Goal: Information Seeking & Learning: Find specific fact

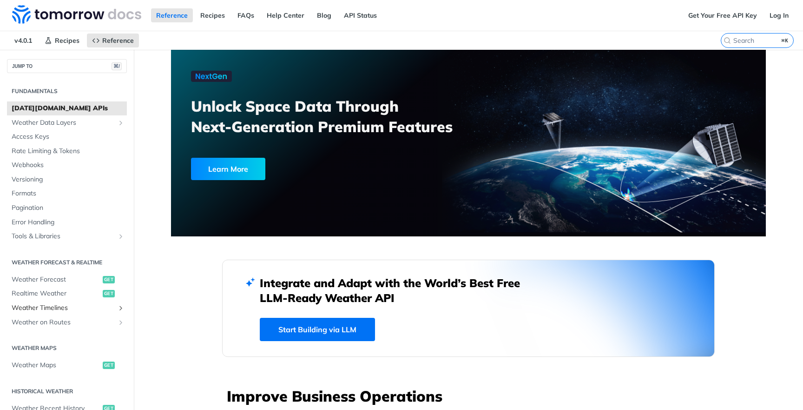
click at [48, 303] on span "Weather Timelines" at bounding box center [63, 307] width 103 height 9
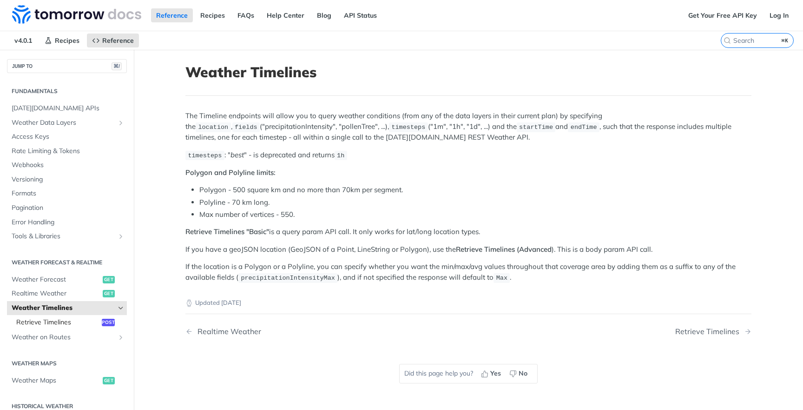
click at [60, 318] on span "Retrieve Timelines" at bounding box center [57, 322] width 83 height 9
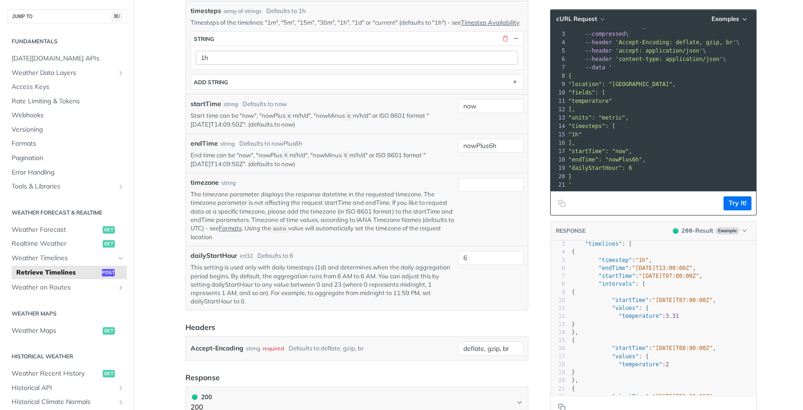
scroll to position [385, 0]
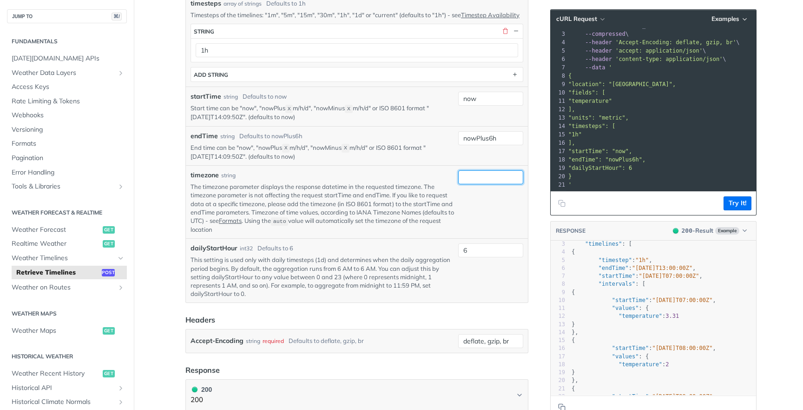
click at [482, 184] on input "timezone" at bounding box center [490, 177] width 65 height 14
type input "Europe/Paris"
click at [368, 298] on p "This setting is used only with daily timesteps (1d) and determines when the dai…" at bounding box center [323, 276] width 264 height 42
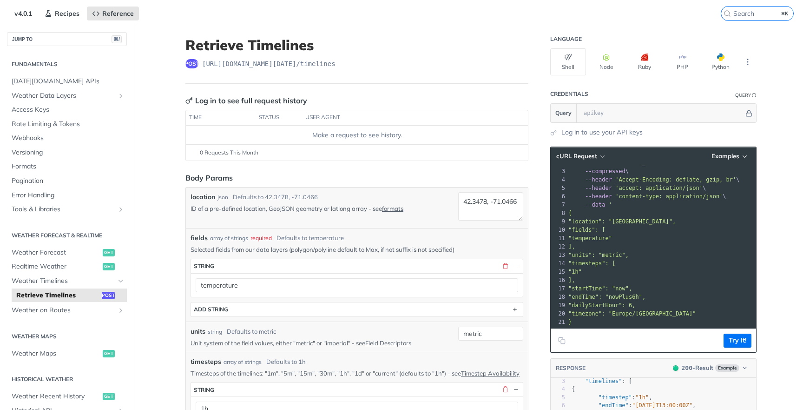
scroll to position [173, 0]
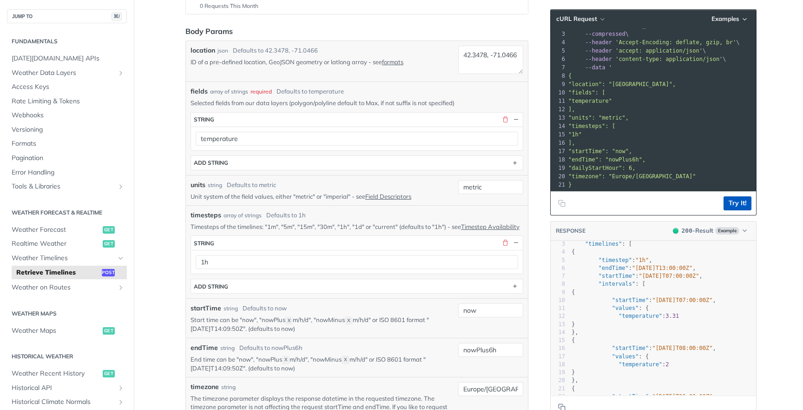
click at [738, 196] on button "Try It!" at bounding box center [738, 203] width 28 height 14
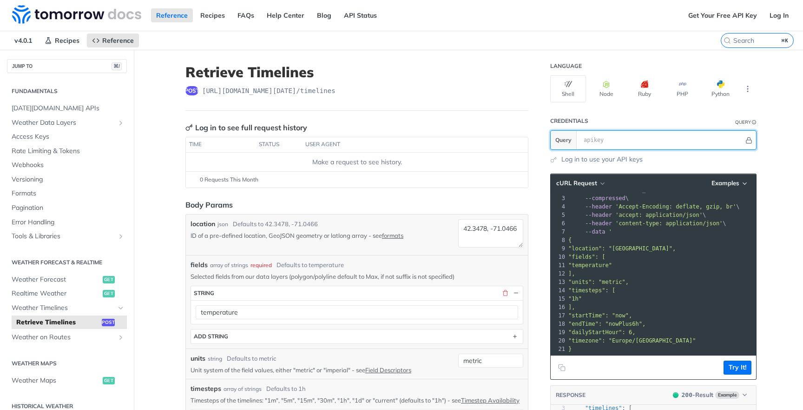
paste input "95WRWUn8dQ0JWnOzeIvwMBJEW8R7Ca6k"
type input "95WRWUn8dQ0JWnOzeIvwMBJEW8R7Ca6k"
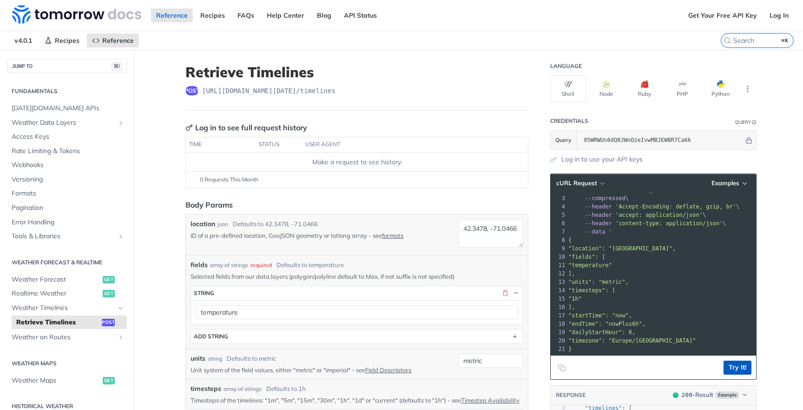
click at [735, 367] on button "Try It!" at bounding box center [738, 367] width 28 height 14
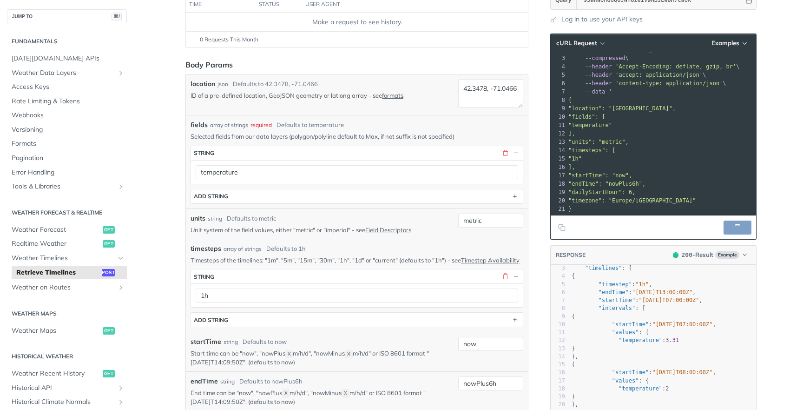
scroll to position [312, 0]
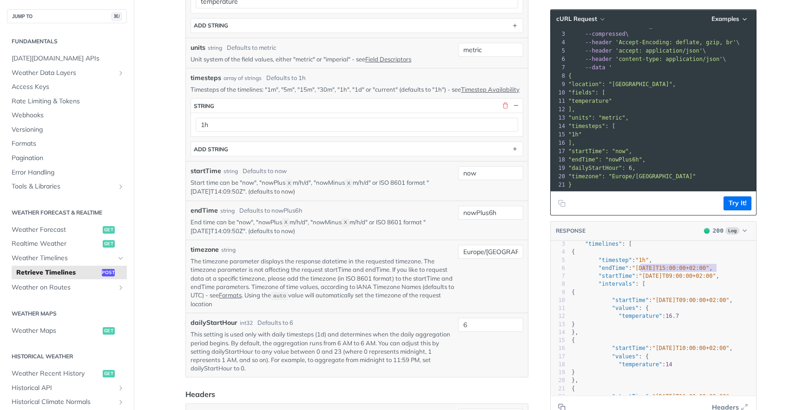
type textarea "2025-09-30T15:00:00+02:00"
drag, startPoint x: 641, startPoint y: 267, endPoint x: 728, endPoint y: 267, distance: 87.4
click at [709, 267] on span ""2025-09-30T15:00:00+02:00"" at bounding box center [670, 268] width 77 height 7
click at [501, 328] on input "6" at bounding box center [490, 325] width 65 height 14
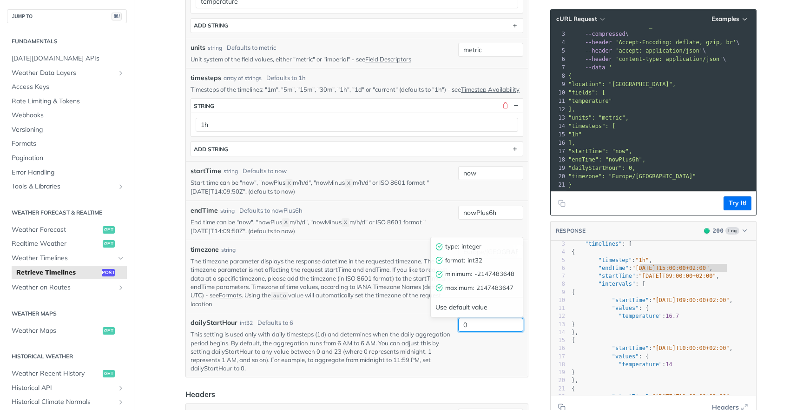
type input "0"
click at [512, 384] on form "Body Params location json Defaults to 42.3478, -71.0466 ID of a pre-defined loc…" at bounding box center [356, 157] width 343 height 539
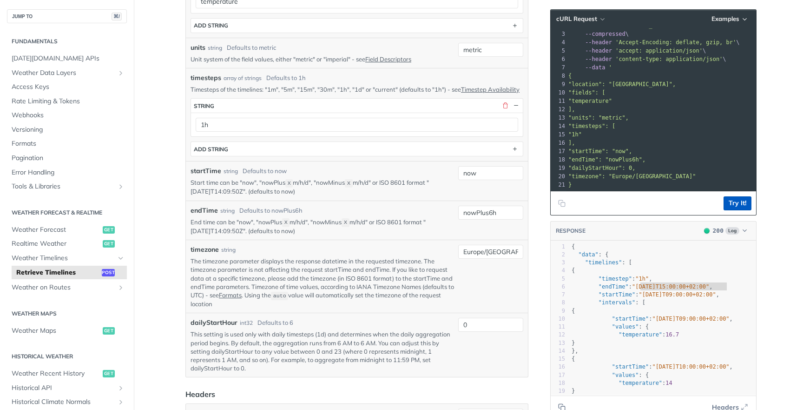
click at [731, 205] on button "Try It!" at bounding box center [738, 203] width 28 height 14
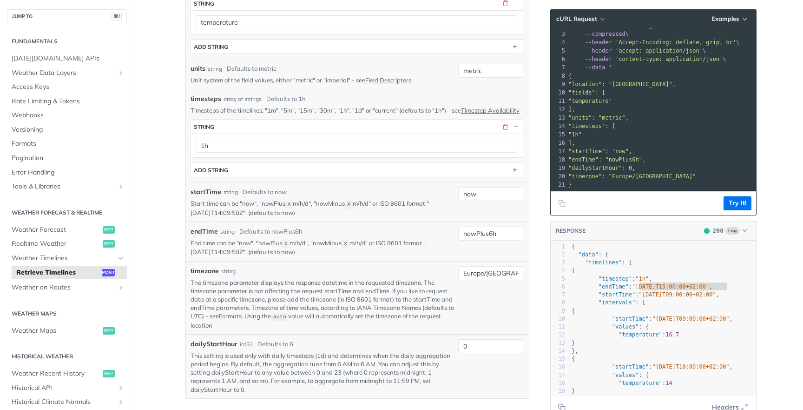
click at [254, 169] on div "timesteps string 1h ADD string" at bounding box center [357, 148] width 333 height 58
click at [247, 177] on button "ADD string" at bounding box center [357, 170] width 332 height 14
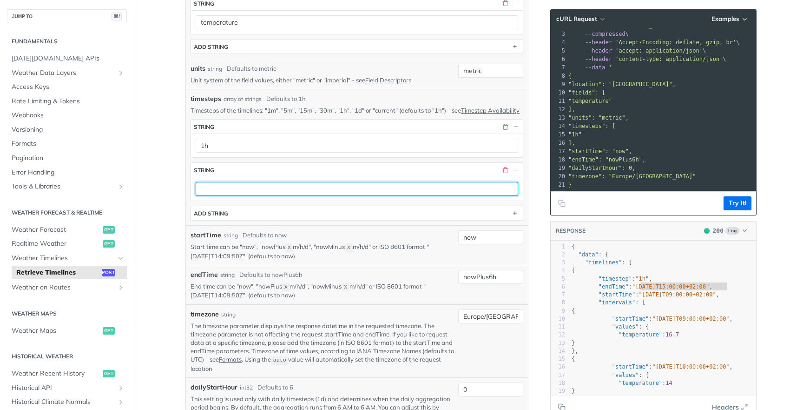
click at [238, 194] on input "text" at bounding box center [357, 189] width 323 height 14
type input "1d"
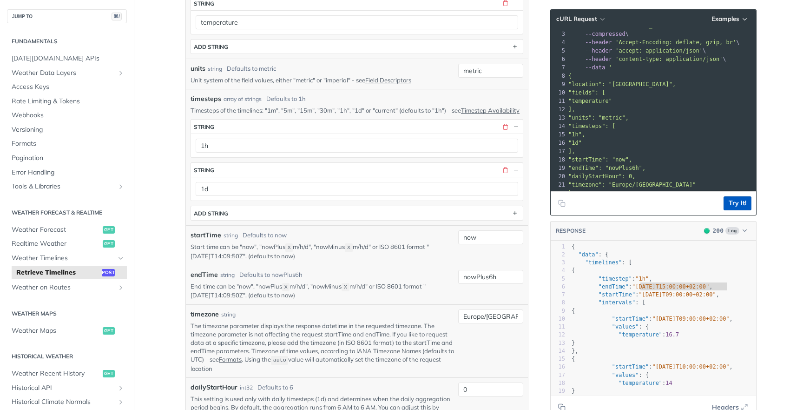
click at [734, 205] on button "Try It!" at bounding box center [738, 203] width 28 height 14
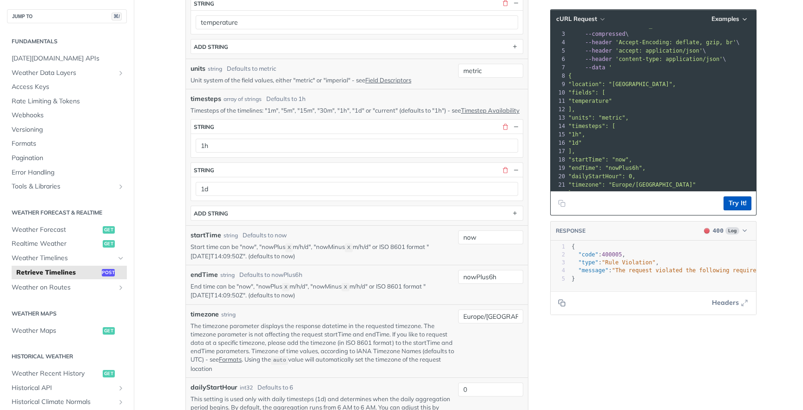
click at [736, 202] on button "Try It!" at bounding box center [738, 203] width 28 height 14
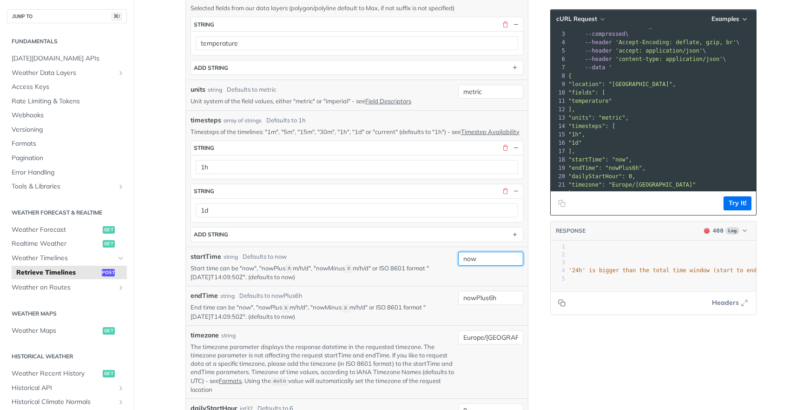
click at [502, 265] on input "now" at bounding box center [490, 259] width 65 height 14
drag, startPoint x: 502, startPoint y: 269, endPoint x: 457, endPoint y: 269, distance: 44.6
click at [457, 269] on div "startTime string Defaults to now Start time can be "now", "nowPlus X m/h/d", "n…" at bounding box center [357, 267] width 333 height 30
click at [497, 265] on input "now" at bounding box center [490, 259] width 65 height 14
drag, startPoint x: 491, startPoint y: 268, endPoint x: 427, endPoint y: 268, distance: 64.6
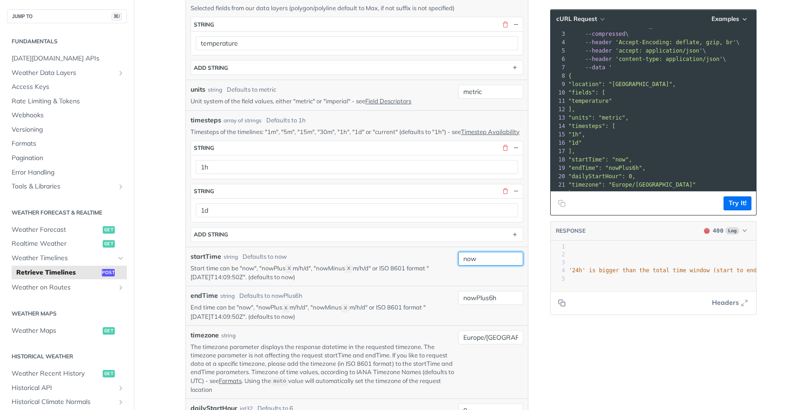
click at [427, 268] on div "startTime string Defaults to now Start time can be "now", "nowPlus X m/h/d", "n…" at bounding box center [357, 267] width 333 height 30
click at [739, 205] on button "Try It!" at bounding box center [738, 203] width 28 height 14
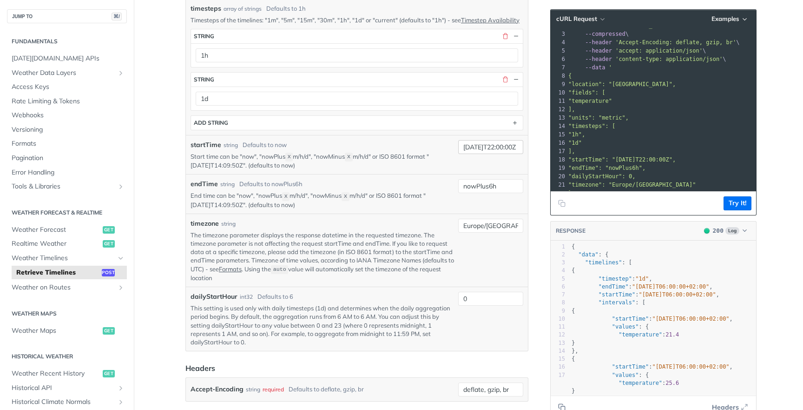
scroll to position [543, 0]
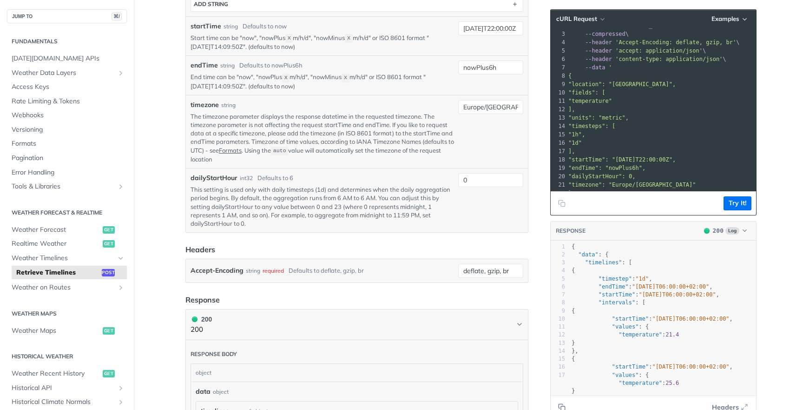
click at [462, 211] on div "0" at bounding box center [490, 200] width 65 height 54
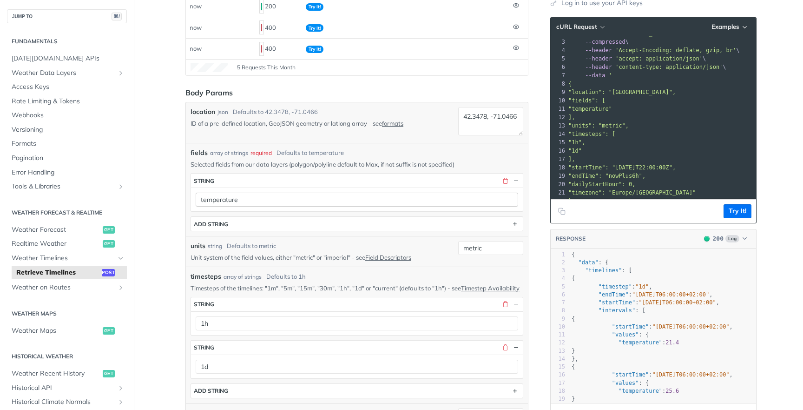
scroll to position [387, 0]
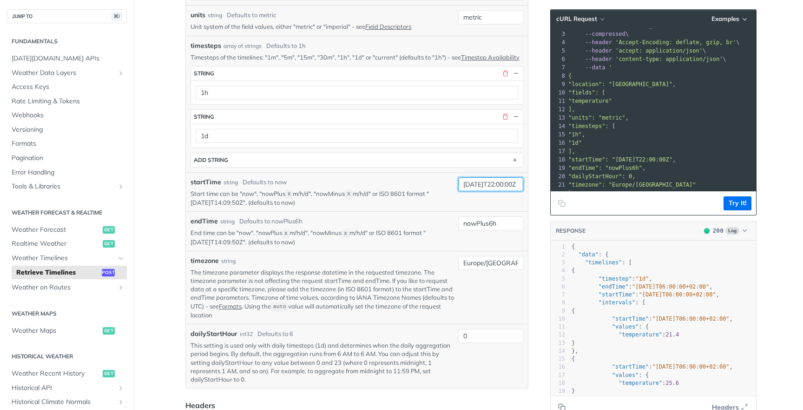
click at [516, 191] on input "2025-09-25T22:00:00Z" at bounding box center [490, 184] width 65 height 14
click at [510, 191] on input "2025-09-25T22:00:00Z" at bounding box center [490, 184] width 65 height 14
click at [739, 207] on button "Try It!" at bounding box center [738, 203] width 28 height 14
click at [499, 191] on input "2025-09-25T00:00:00Z" at bounding box center [490, 184] width 65 height 14
type input "2025-09-25T22:00:00Z"
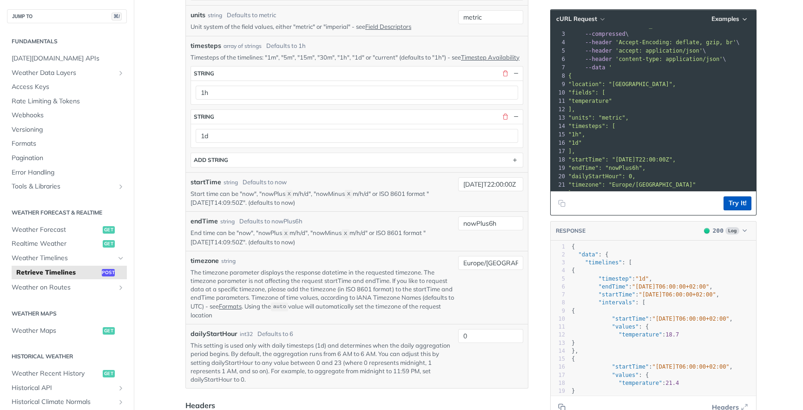
click at [738, 200] on button "Try It!" at bounding box center [738, 203] width 28 height 14
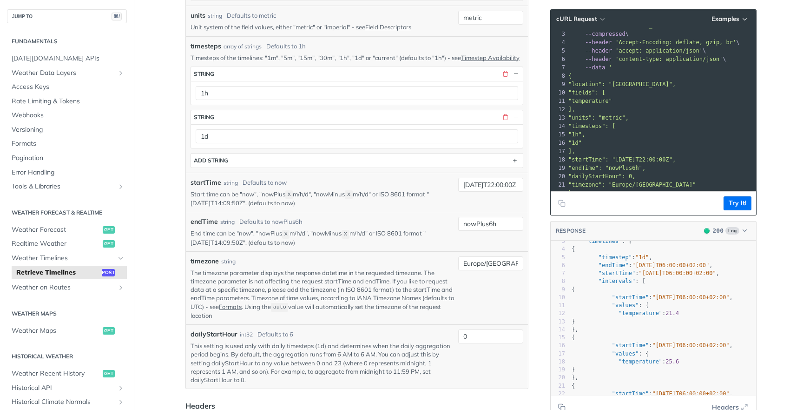
scroll to position [474, 0]
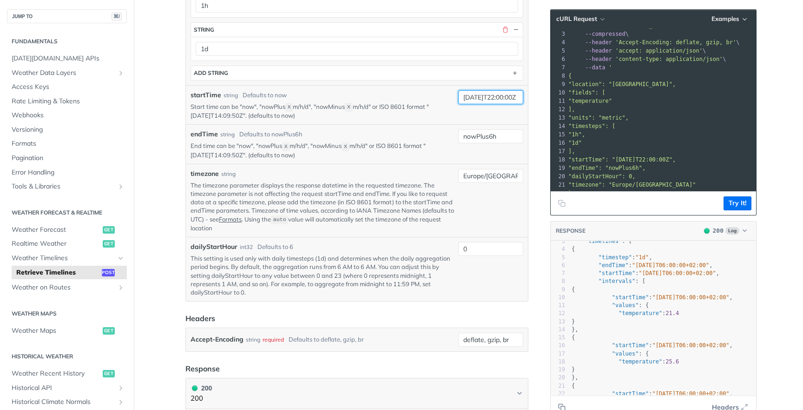
click at [503, 104] on input "2025-09-25T22:00:00Z" at bounding box center [490, 97] width 65 height 14
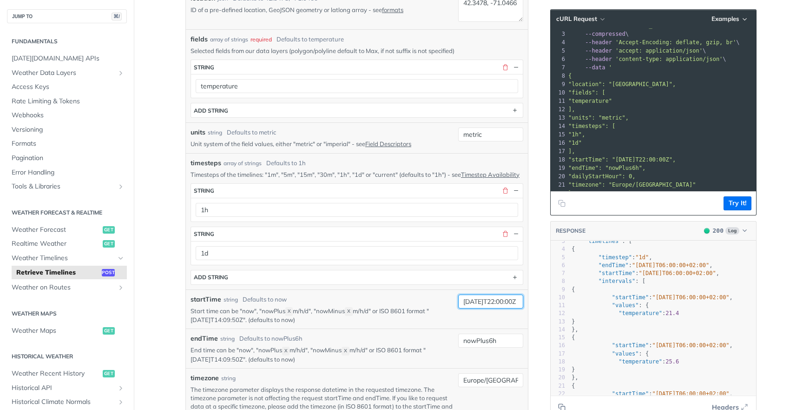
scroll to position [249, 0]
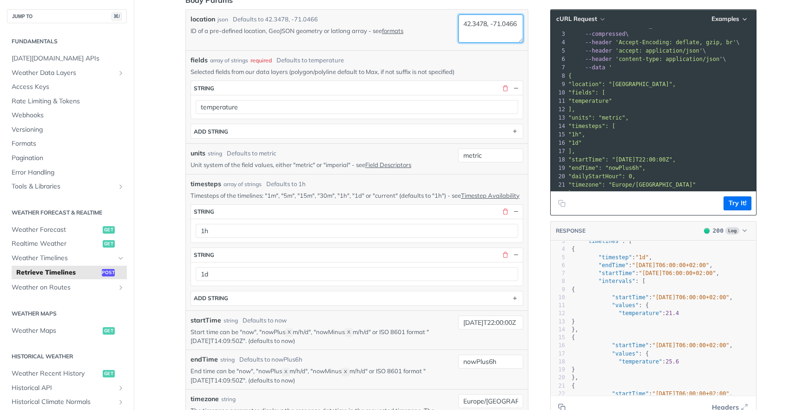
drag, startPoint x: 495, startPoint y: 33, endPoint x: 447, endPoint y: 33, distance: 48.4
click at [447, 33] on div "location json Defaults to 42.3478, -71.0466 ID of a pre-defined location, GeoJS…" at bounding box center [357, 29] width 333 height 31
type textarea "42.3478, 2.242"
click at [735, 194] on footer "Try It!" at bounding box center [653, 203] width 205 height 24
click at [733, 210] on footer "Try It!" at bounding box center [653, 203] width 205 height 24
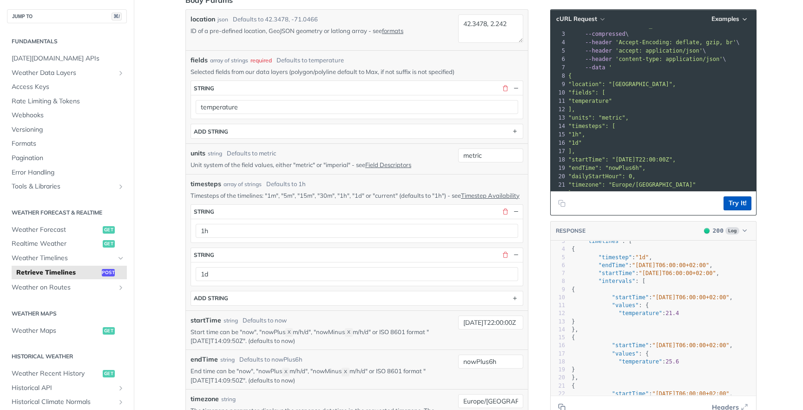
click at [741, 203] on button "Try It!" at bounding box center [738, 203] width 28 height 14
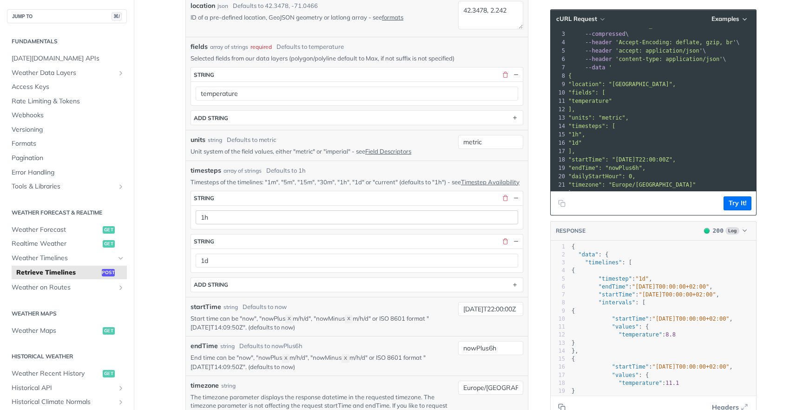
scroll to position [273, 0]
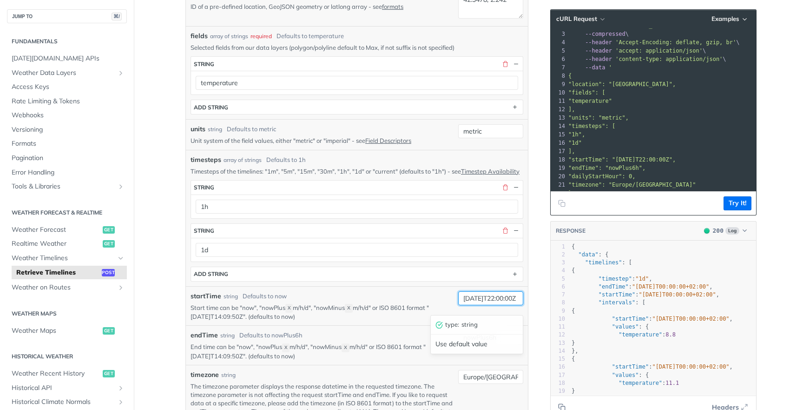
drag, startPoint x: 512, startPoint y: 302, endPoint x: 568, endPoint y: 302, distance: 55.8
click at [568, 302] on div "Retrieve Timelines post https://api.tomorrow.io/v4 /timelines Log in to see ful…" at bounding box center [468, 405] width 595 height 1256
click at [488, 344] on input "nowPlus6h" at bounding box center [490, 337] width 65 height 14
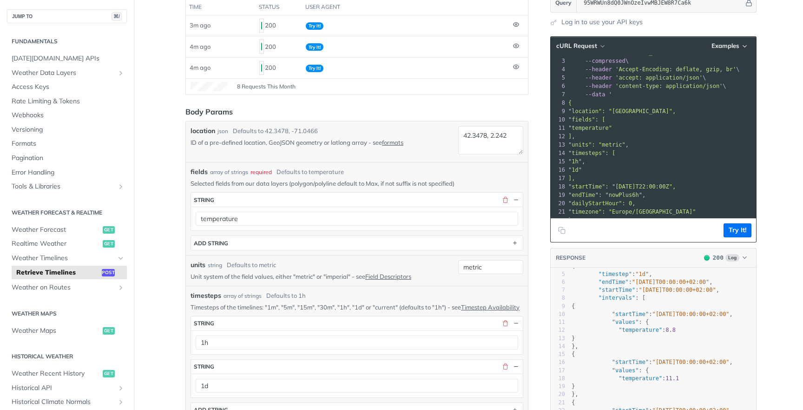
scroll to position [298, 0]
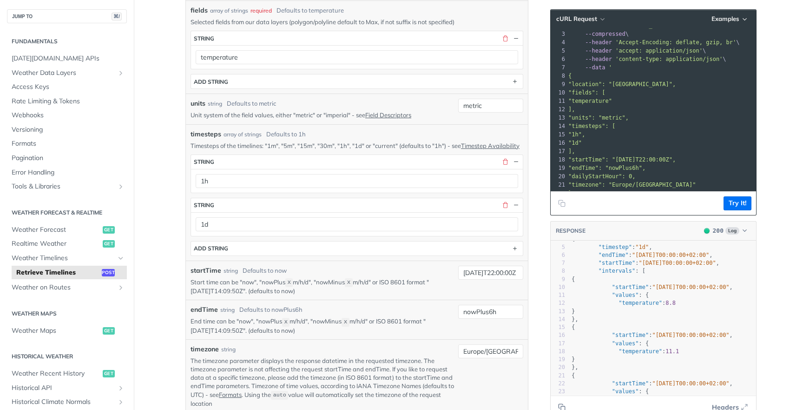
click at [714, 148] on pre "]," at bounding box center [725, 151] width 317 height 8
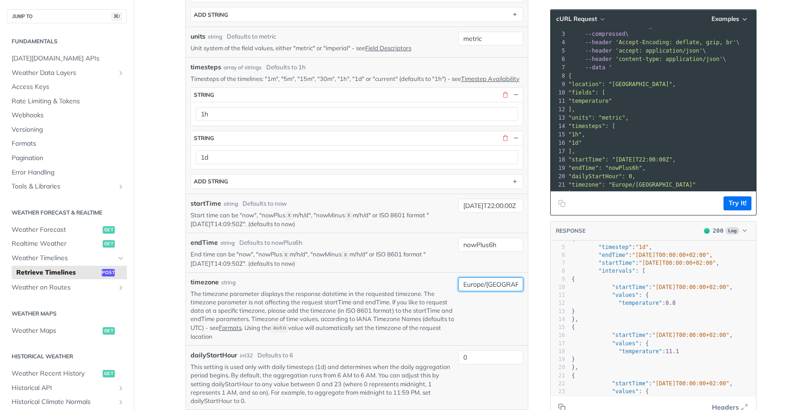
click at [503, 291] on input "Europe/Paris" at bounding box center [490, 284] width 65 height 14
click at [749, 196] on button "Try It!" at bounding box center [738, 203] width 28 height 14
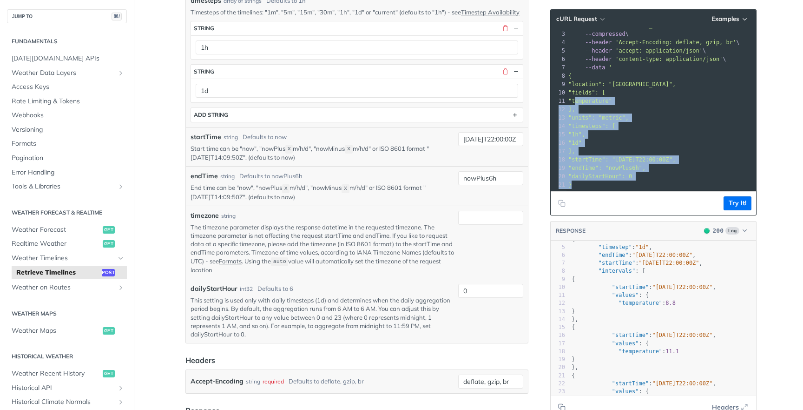
drag, startPoint x: 715, startPoint y: 185, endPoint x: 575, endPoint y: 105, distance: 162.0
click at [575, 105] on div "1 curl --request POST \ 2 --url 'https://api.tomorrow.io/v4/timelines?apikey=95…" at bounding box center [725, 105] width 317 height 184
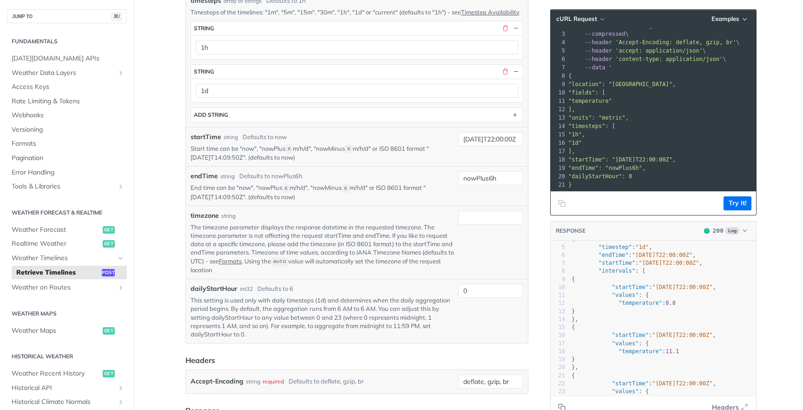
click at [568, 64] on pre "--data '" at bounding box center [725, 67] width 317 height 8
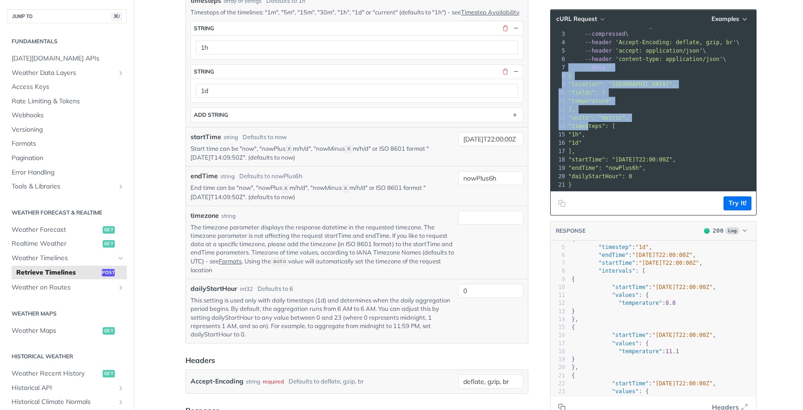
drag, startPoint x: 568, startPoint y: 70, endPoint x: 595, endPoint y: 125, distance: 60.5
click at [595, 125] on div "1 curl --request POST \ 2 --url 'https://api.tomorrow.io/v4/timelines?apikey=95…" at bounding box center [725, 105] width 317 height 184
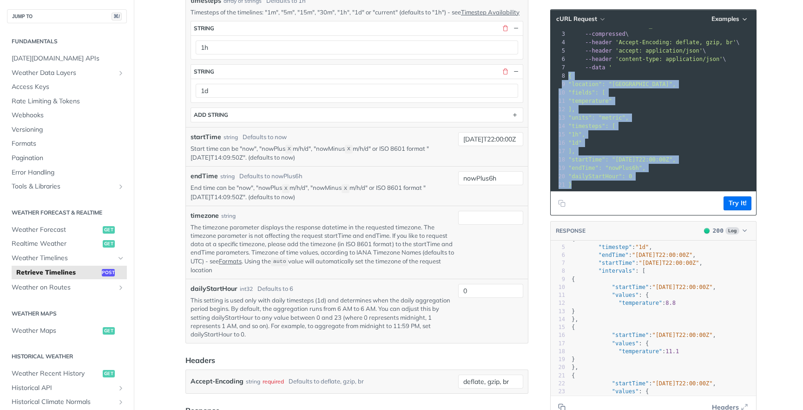
drag, startPoint x: 634, startPoint y: 187, endPoint x: 557, endPoint y: 72, distance: 138.5
click at [567, 72] on div "1 curl --request POST \ 2 --url 'https://api.tomorrow.io/v4/timelines?apikey=95…" at bounding box center [725, 105] width 317 height 184
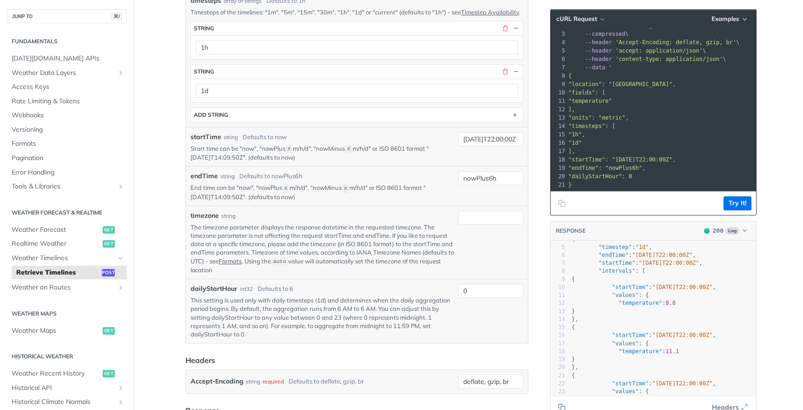
click at [570, 73] on span "{" at bounding box center [570, 76] width 3 height 7
click at [573, 75] on pre "{" at bounding box center [725, 76] width 317 height 8
drag, startPoint x: 544, startPoint y: 76, endPoint x: 563, endPoint y: 76, distance: 18.6
click at [545, 76] on div "Language Shell Node Ruby PHP Python Credentials Query Query 95WRWUn8dQ0JWnOzeIv…" at bounding box center [654, 246] width 223 height 1256
click at [571, 76] on span "{" at bounding box center [570, 76] width 3 height 7
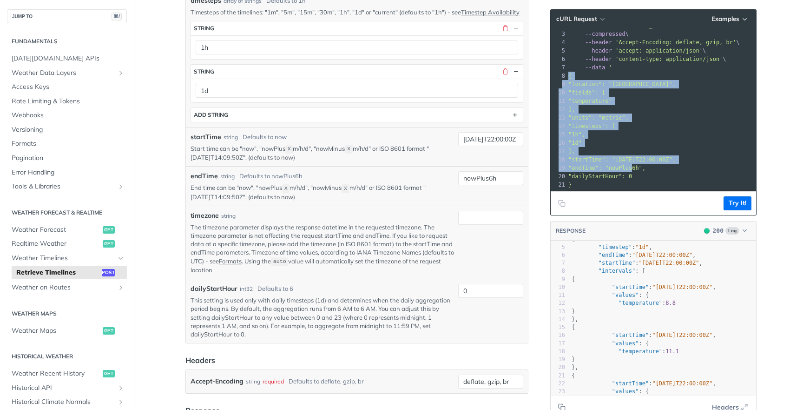
drag, startPoint x: 568, startPoint y: 76, endPoint x: 635, endPoint y: 168, distance: 113.8
click at [635, 168] on div "1 curl --request POST \ 2 --url 'https://api.tomorrow.io/v4/timelines?apikey=95…" at bounding box center [725, 105] width 317 height 184
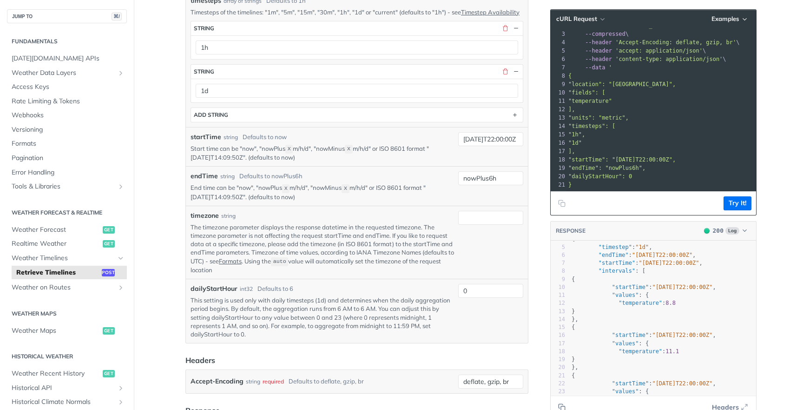
scroll to position [26, 0]
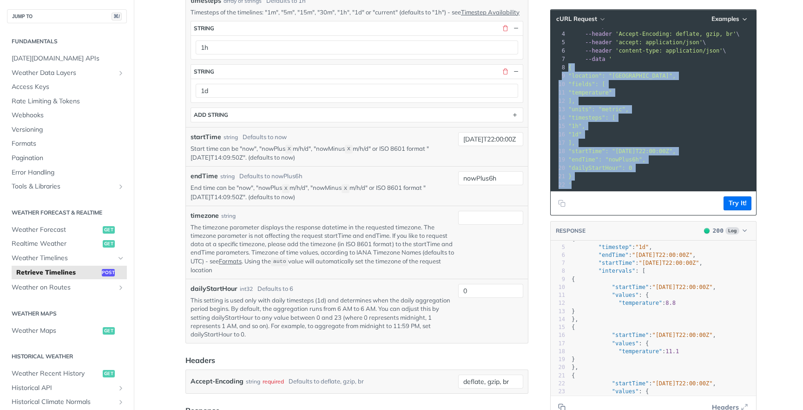
drag, startPoint x: 629, startPoint y: 190, endPoint x: 562, endPoint y: 66, distance: 140.2
click at [567, 66] on div "1 curl --request POST \ 2 --url 'https://api.tomorrow.io/v4/timelines?apikey=95…" at bounding box center [725, 97] width 317 height 184
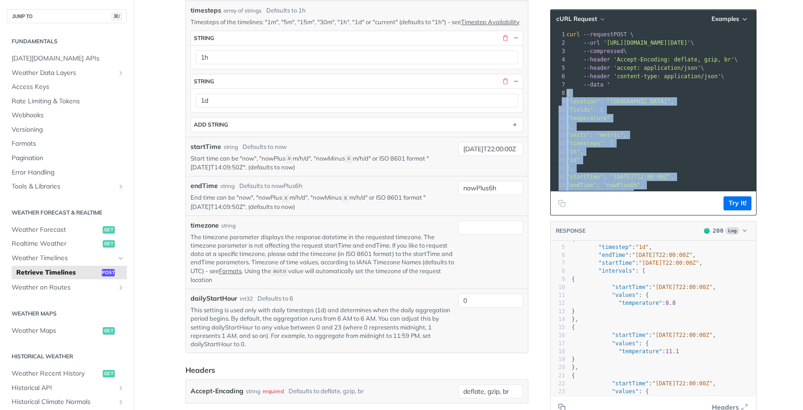
scroll to position [418, 0]
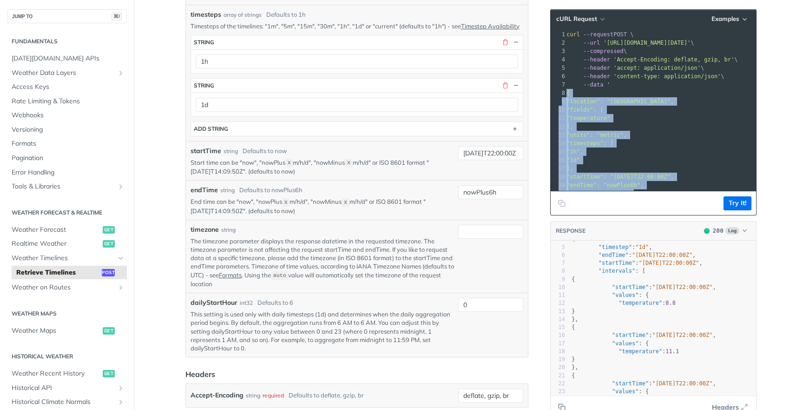
click at [561, 37] on div "1" at bounding box center [559, 34] width 16 height 8
click at [565, 36] on div "1" at bounding box center [559, 34] width 16 height 8
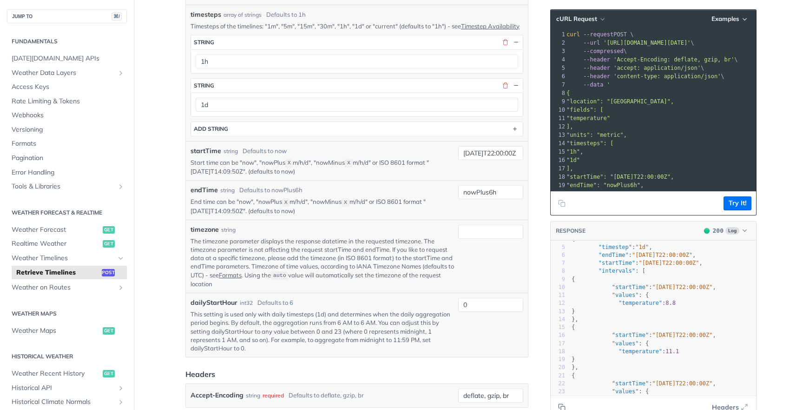
scroll to position [0, 0]
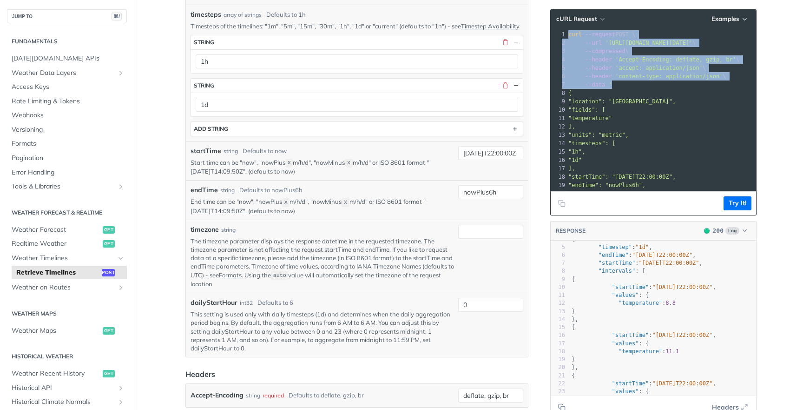
drag, startPoint x: 568, startPoint y: 33, endPoint x: 634, endPoint y: 85, distance: 83.5
click at [634, 85] on div "1 curl --request POST \ 2 --url 'https://api.tomorrow.io/v4/timelines?apikey=95…" at bounding box center [725, 122] width 317 height 184
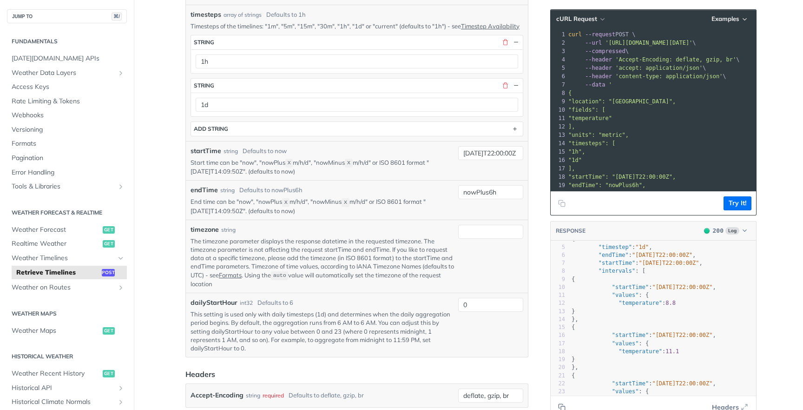
click at [634, 85] on pre "--data '" at bounding box center [725, 84] width 317 height 8
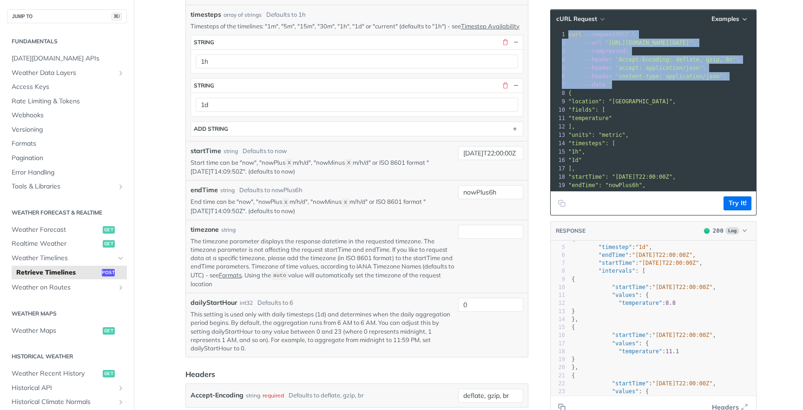
drag, startPoint x: 634, startPoint y: 85, endPoint x: 568, endPoint y: 30, distance: 85.8
click at [568, 30] on div "xxxxxxxxxx 21 1 curl --request POST \ 2 --url 'https://api.tomorrow.io/v4/timel…" at bounding box center [725, 122] width 317 height 188
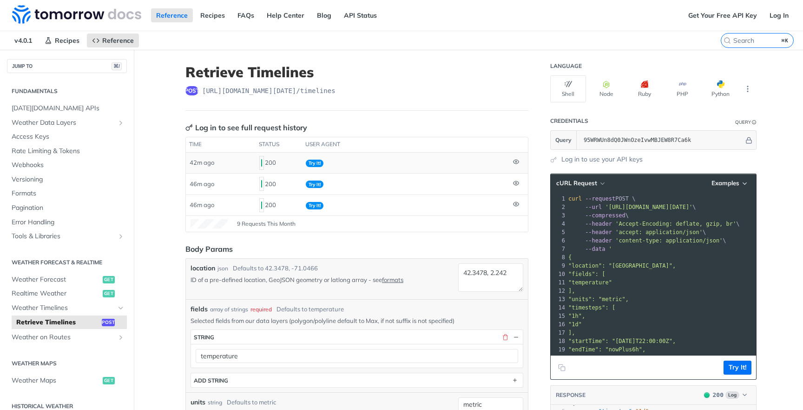
click at [504, 162] on td "Try It!" at bounding box center [405, 162] width 207 height 20
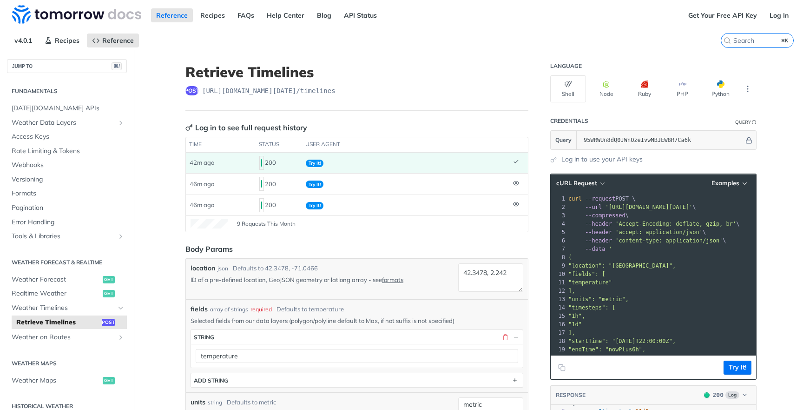
click at [509, 110] on header "Retrieve Timelines post https://api.tomorrow.io/v4 /timelines" at bounding box center [356, 87] width 343 height 47
drag, startPoint x: 376, startPoint y: 93, endPoint x: 267, endPoint y: 93, distance: 108.8
click at [264, 93] on div "post https://api.tomorrow.io/v4 /timelines" at bounding box center [356, 90] width 343 height 9
click at [267, 93] on span "https://api.tomorrow.io/v4 /timelines" at bounding box center [268, 90] width 133 height 9
drag, startPoint x: 369, startPoint y: 281, endPoint x: 335, endPoint y: 278, distance: 34.1
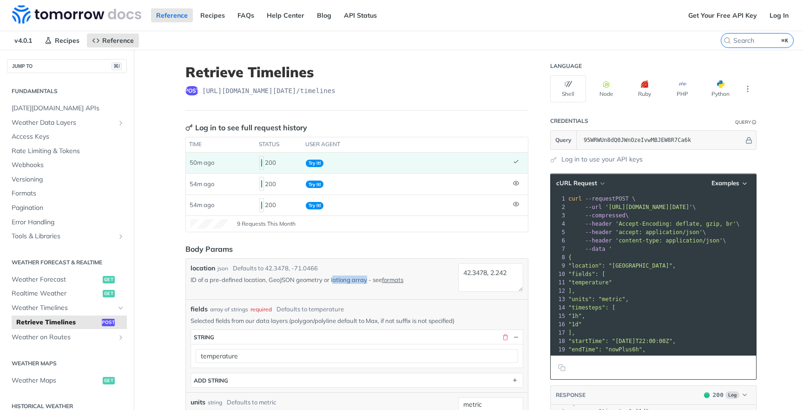
click at [335, 278] on p "ID of a pre-defined location, GeoJSON geometry or latlong array - see formats" at bounding box center [323, 279] width 264 height 8
click at [372, 281] on p "ID of a pre-defined location, GeoJSON geometry or latlong array - see formats" at bounding box center [323, 279] width 264 height 8
drag, startPoint x: 368, startPoint y: 281, endPoint x: 332, endPoint y: 280, distance: 35.3
click at [332, 280] on p "ID of a pre-defined location, GeoJSON geometry or latlong array - see formats" at bounding box center [323, 279] width 264 height 8
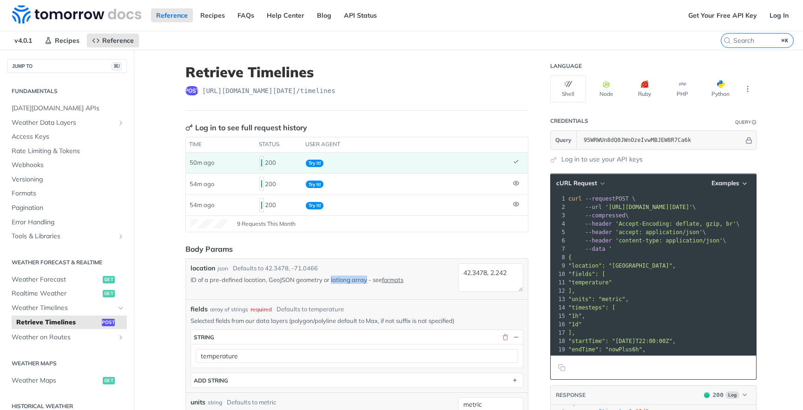
drag, startPoint x: 334, startPoint y: 280, endPoint x: 368, endPoint y: 280, distance: 34.4
click at [368, 280] on p "ID of a pre-defined location, GeoJSON geometry or latlong array - see formats" at bounding box center [323, 279] width 264 height 8
drag, startPoint x: 368, startPoint y: 280, endPoint x: 333, endPoint y: 279, distance: 34.9
click at [333, 279] on p "ID of a pre-defined location, GeoJSON geometry or latlong array - see formats" at bounding box center [323, 279] width 264 height 8
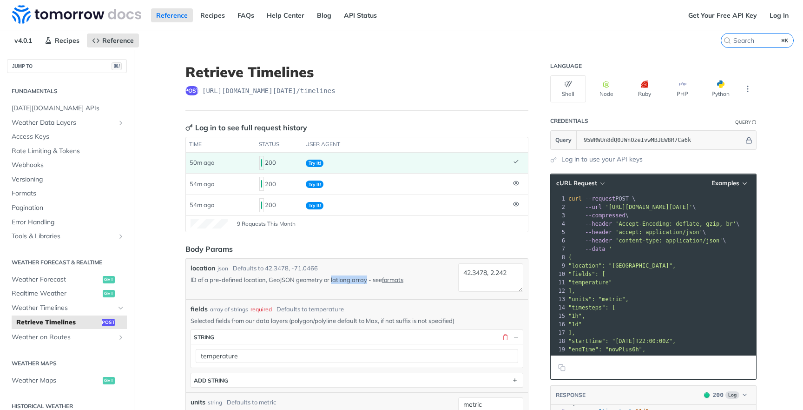
click at [333, 279] on p "ID of a pre-defined location, GeoJSON geometry or latlong array - see formats" at bounding box center [323, 279] width 264 height 8
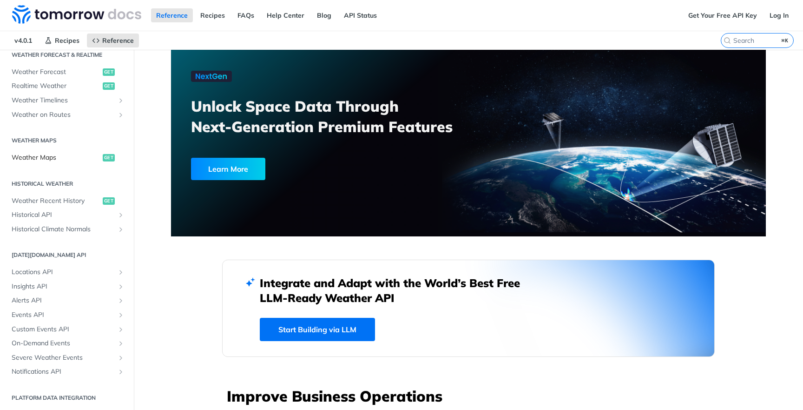
scroll to position [130, 0]
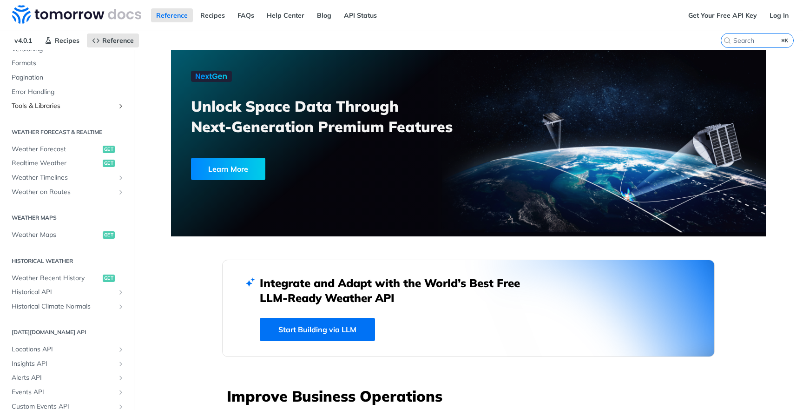
click at [65, 108] on link "Tools & Libraries" at bounding box center [67, 106] width 120 height 14
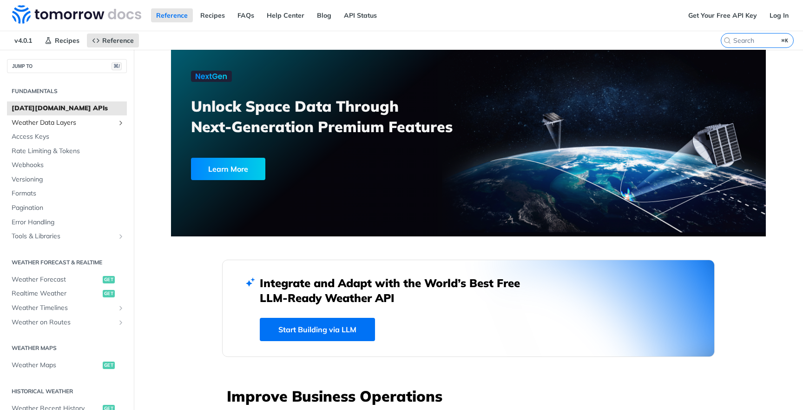
scroll to position [0, 0]
click at [86, 232] on span "Tools & Libraries" at bounding box center [63, 236] width 103 height 9
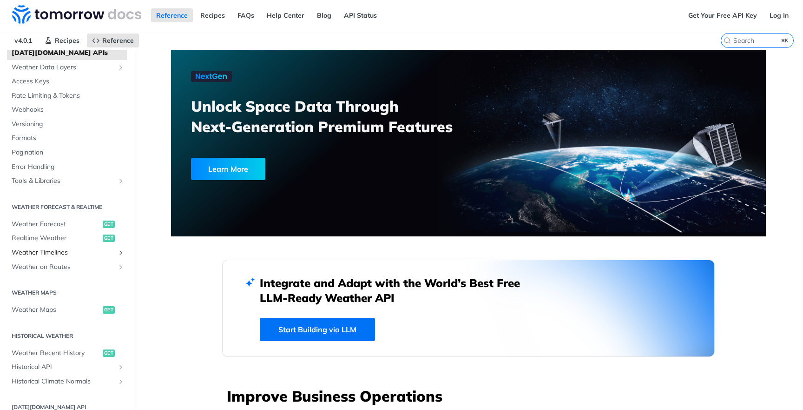
click at [94, 253] on link "Weather Timelines" at bounding box center [67, 252] width 120 height 14
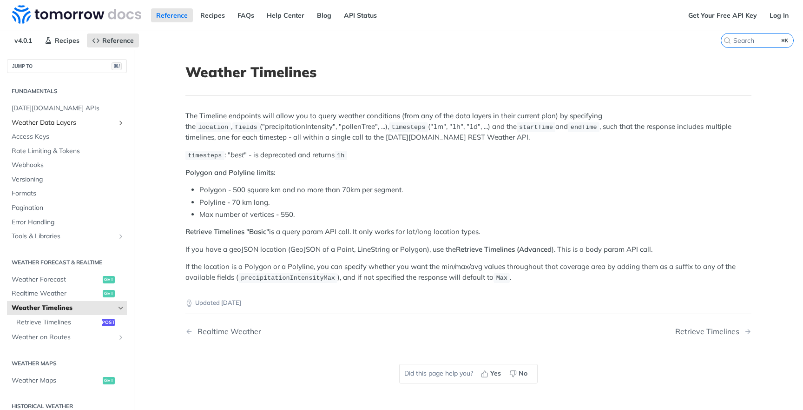
click at [57, 117] on link "Weather Data Layers" at bounding box center [67, 123] width 120 height 14
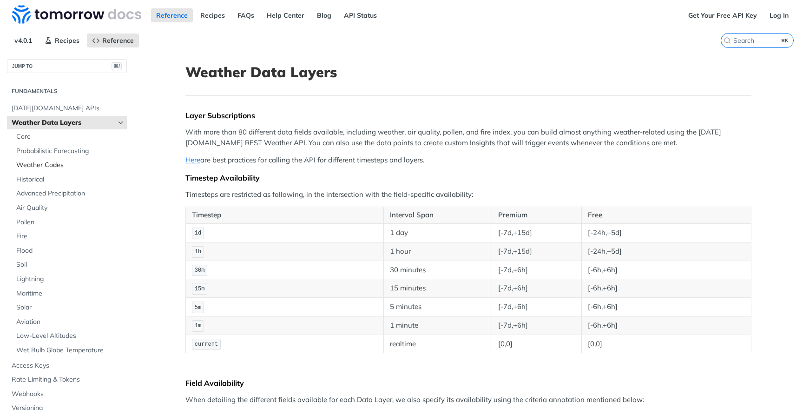
click at [80, 161] on span "Weather Codes" at bounding box center [70, 164] width 108 height 9
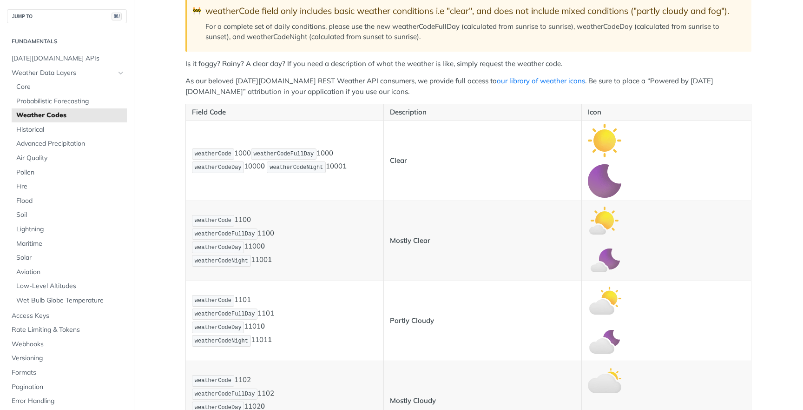
scroll to position [59, 0]
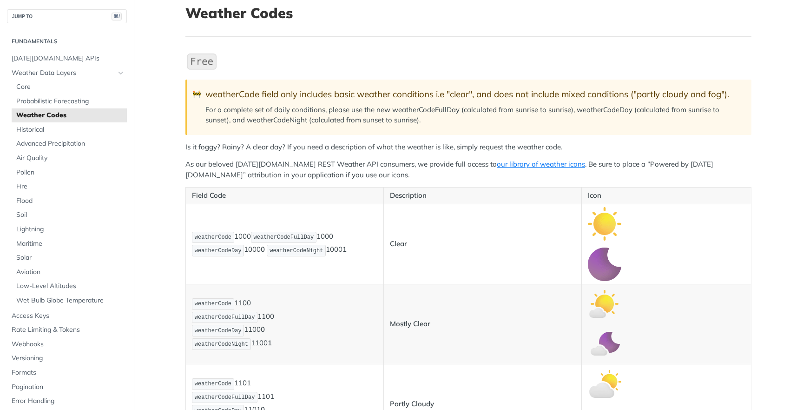
click at [305, 234] on span "weatherCodeFullDay" at bounding box center [284, 237] width 60 height 7
click at [322, 245] on code "weatherCodeNight" at bounding box center [296, 251] width 59 height 12
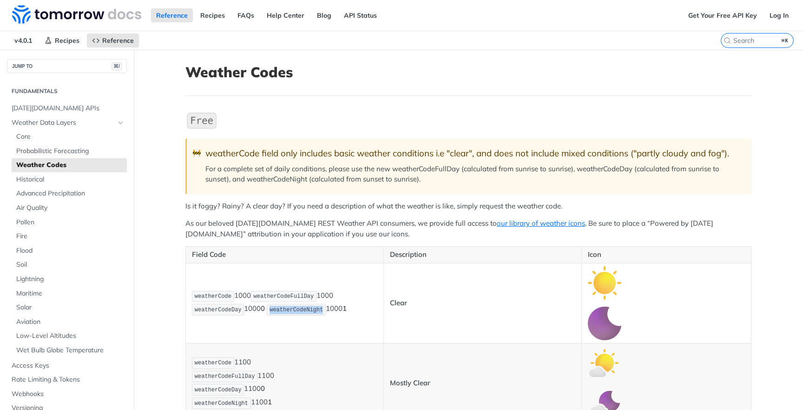
scroll to position [0, 0]
click at [497, 222] on link "our library of weather icons" at bounding box center [541, 223] width 88 height 9
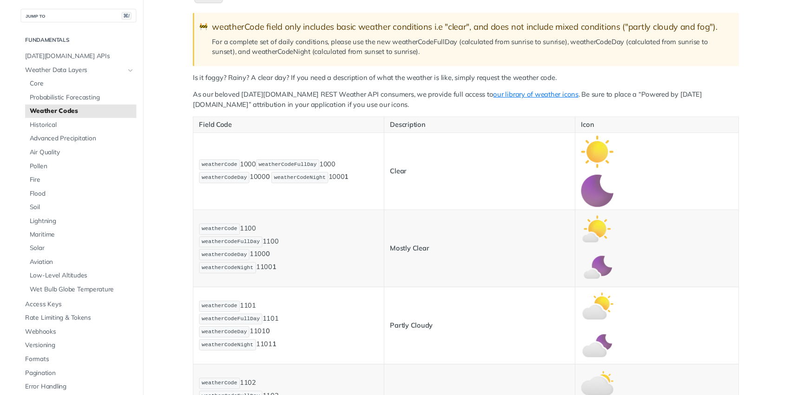
scroll to position [228, 0]
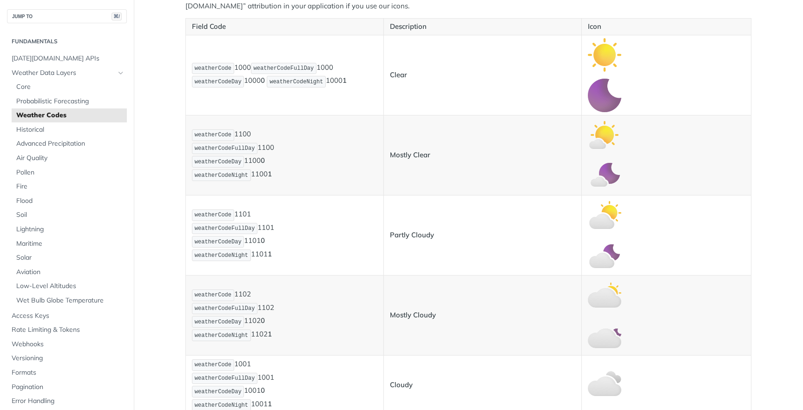
click at [472, 92] on td "Clear" at bounding box center [483, 75] width 198 height 80
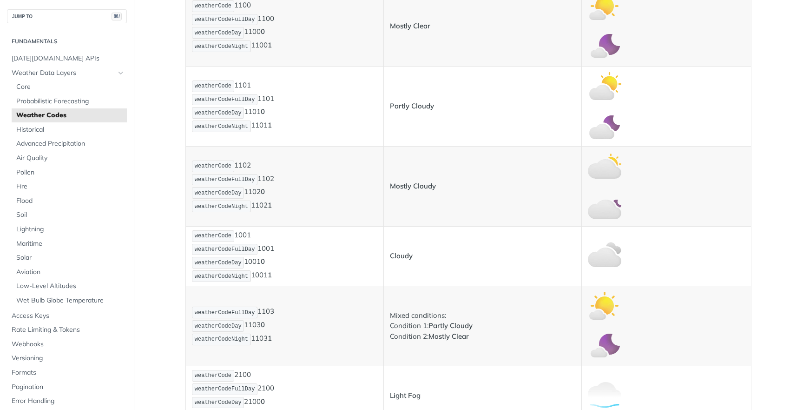
scroll to position [123, 0]
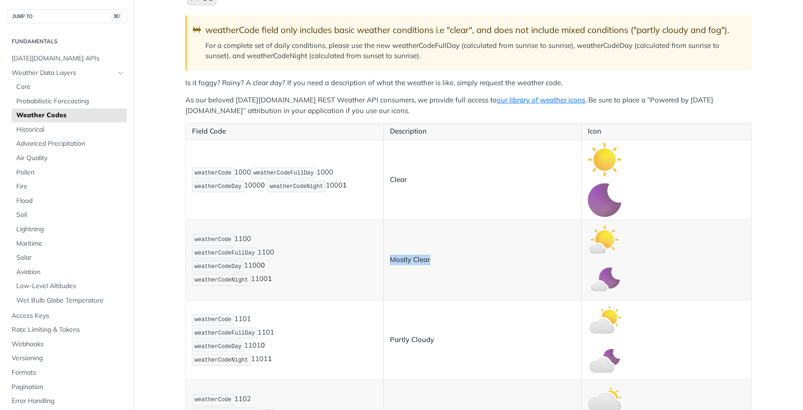
drag, startPoint x: 433, startPoint y: 261, endPoint x: 390, endPoint y: 256, distance: 44.0
click at [390, 256] on p "Mostly Clear" at bounding box center [482, 259] width 185 height 11
copy strong "Mostly Clear"
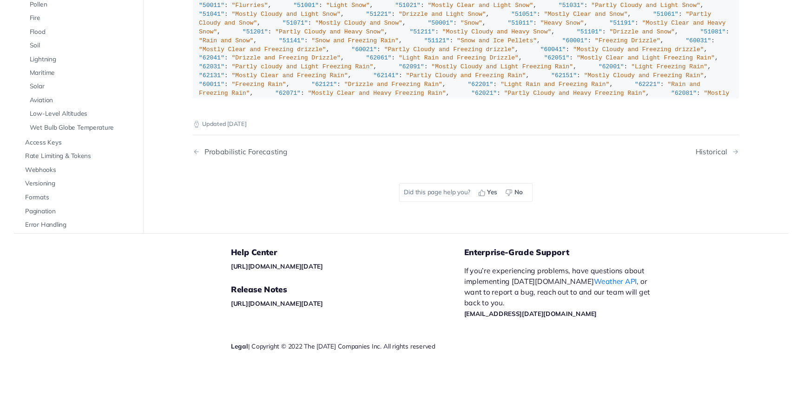
scroll to position [538, 0]
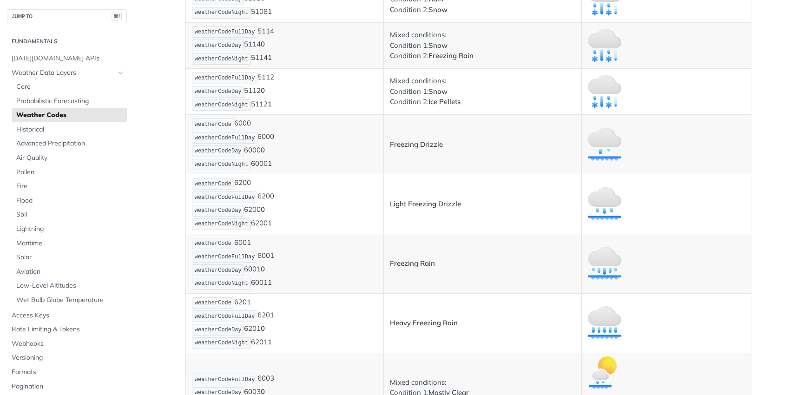
scroll to position [6803, 0]
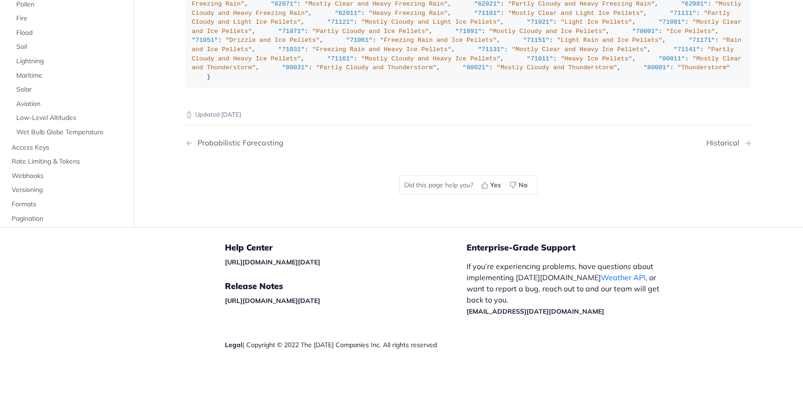
drag, startPoint x: 253, startPoint y: 199, endPoint x: 335, endPoint y: 199, distance: 81.8
copy span "Drizzle and Light Snow"
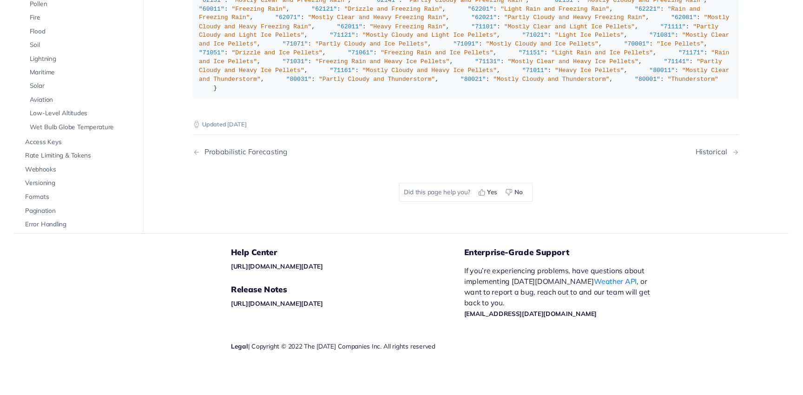
scroll to position [2204, 0]
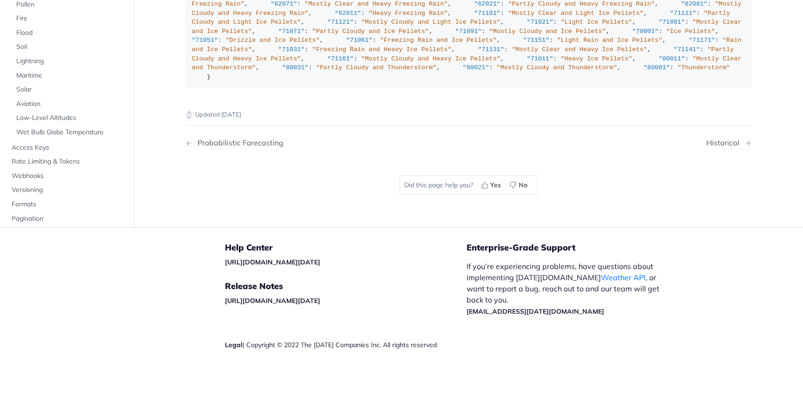
scroll to position [2408, 0]
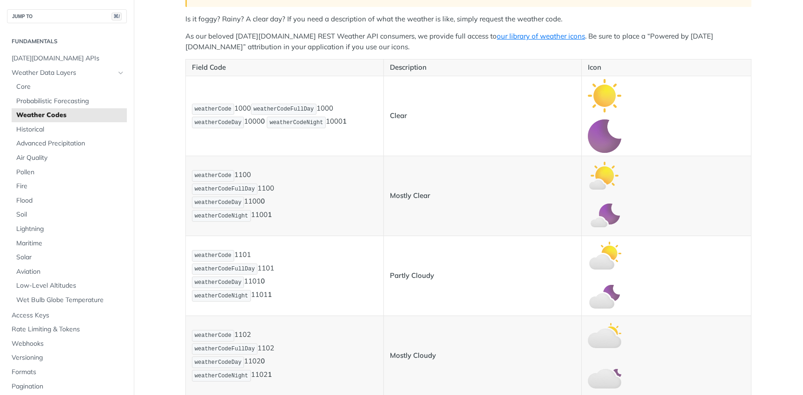
scroll to position [852, 0]
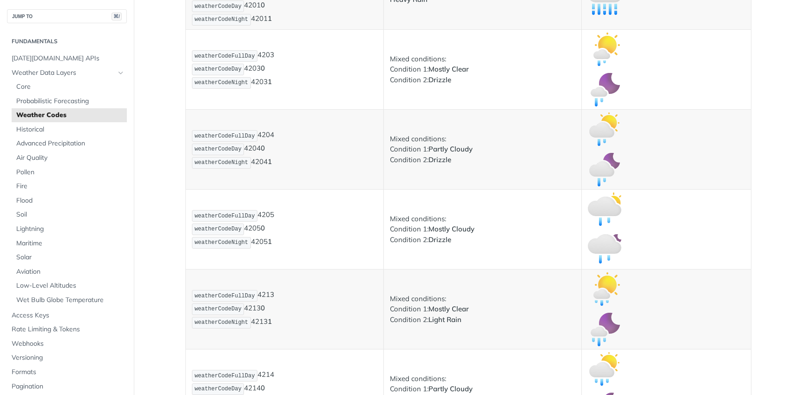
click at [544, 5] on p "Heavy Rain" at bounding box center [482, -1] width 185 height 11
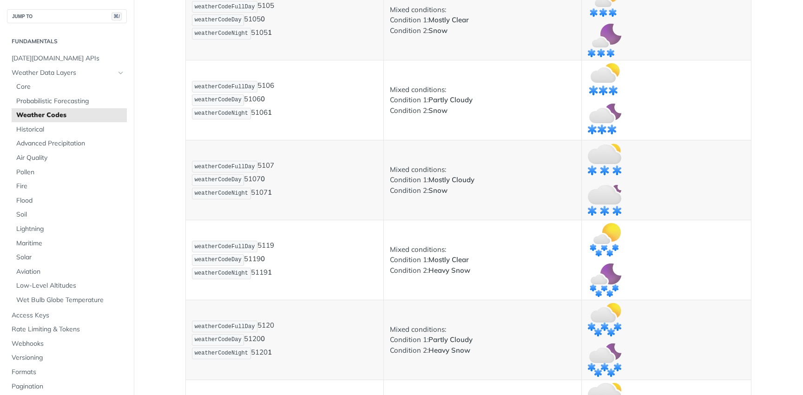
scroll to position [3430, 0]
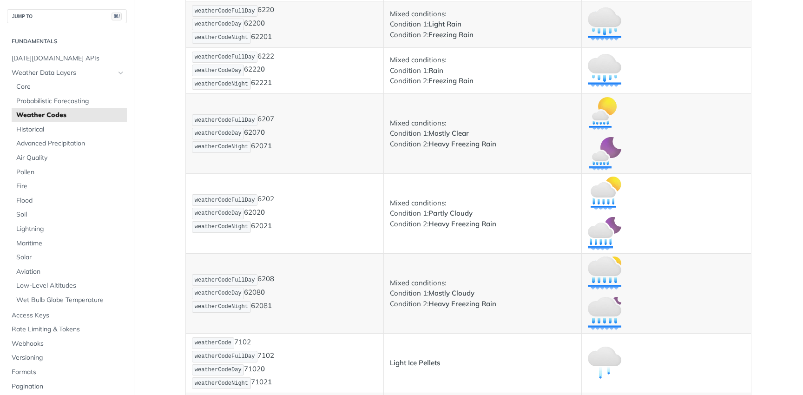
scroll to position [4311, 0]
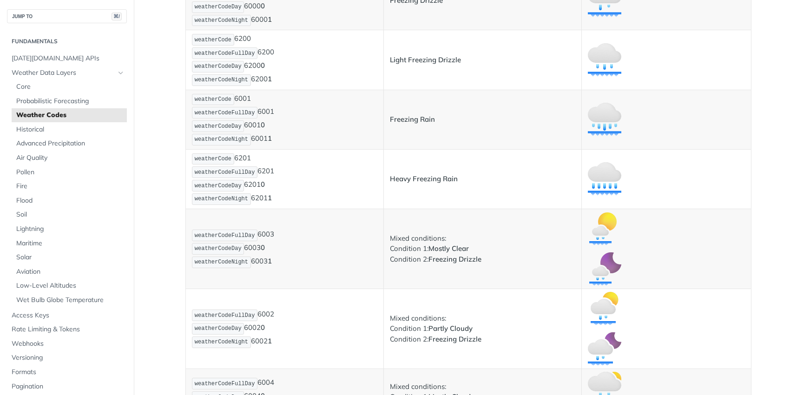
scroll to position [3627, 0]
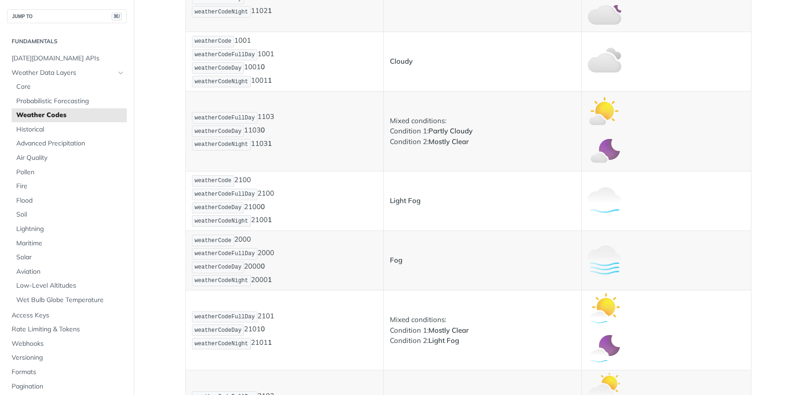
scroll to position [437, 0]
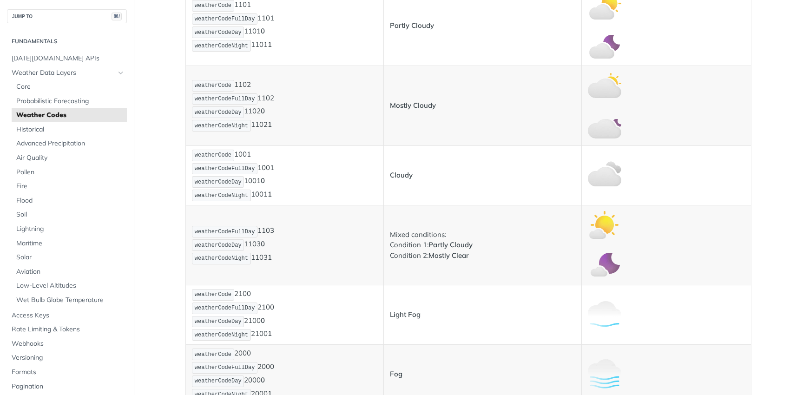
click at [373, 179] on p "weatherCode 1001 weatherCodeFullDay 1001 weatherCodeDay 1001 0 weatherCodeNight…" at bounding box center [284, 175] width 185 height 53
click at [260, 193] on p "weatherCode 1001 weatherCodeFullDay 1001 weatherCodeDay 1001 0 weatherCodeNight…" at bounding box center [284, 175] width 185 height 53
click at [276, 193] on p "weatherCode 1001 weatherCodeFullDay 1001 weatherCodeDay 1001 0 weatherCodeNight…" at bounding box center [284, 175] width 185 height 53
click at [270, 191] on strong "1" at bounding box center [270, 194] width 4 height 9
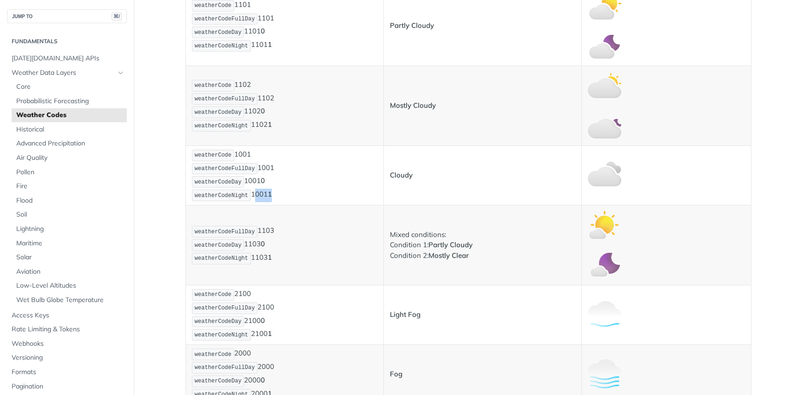
click at [270, 191] on strong "1" at bounding box center [270, 194] width 4 height 9
click at [258, 179] on p "weatherCode 1001 weatherCodeFullDay 1001 weatherCodeDay 1001 0 weatherCodeNight…" at bounding box center [284, 175] width 185 height 53
copy p "1001 0"
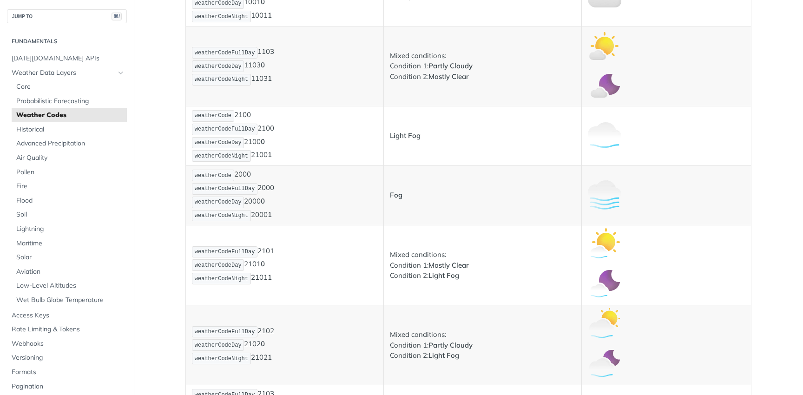
click at [258, 200] on p "weatherCode 2000 weatherCodeFullDay 2000 weatherCodeDay 2000 0 weatherCodeNight…" at bounding box center [284, 195] width 185 height 53
copy p "2000 0"
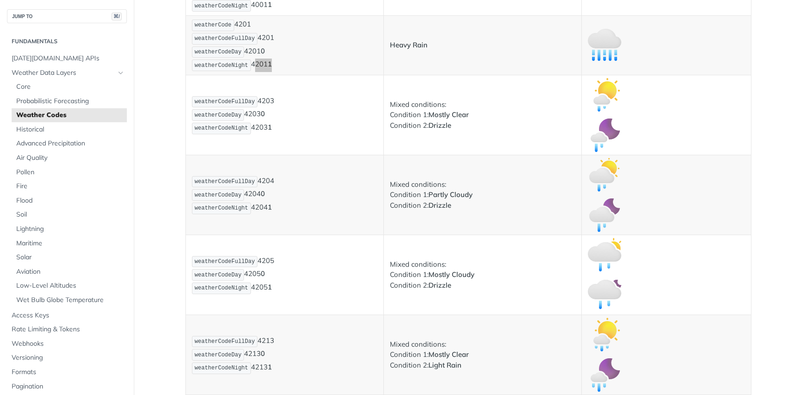
scroll to position [887, 0]
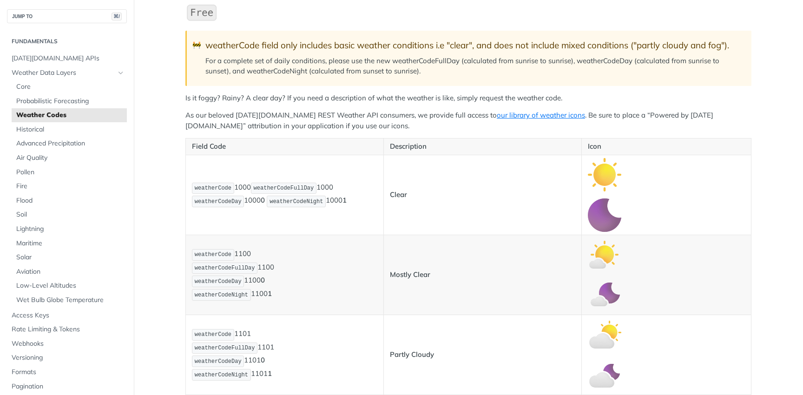
click at [416, 149] on p "Description" at bounding box center [482, 146] width 185 height 11
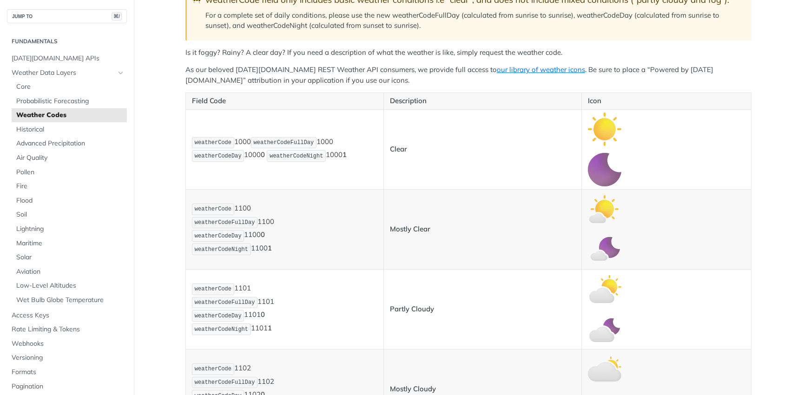
scroll to position [203, 0]
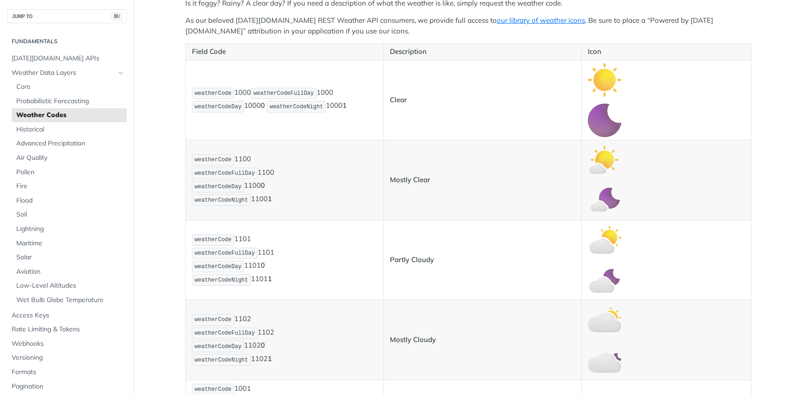
click at [391, 153] on td "Mostly Clear" at bounding box center [483, 180] width 198 height 80
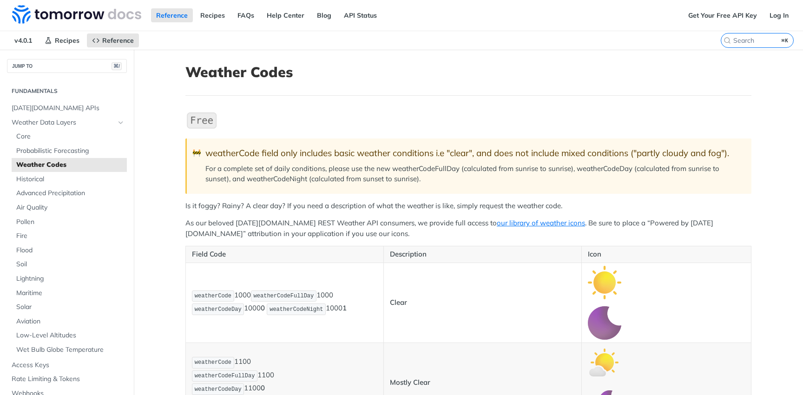
scroll to position [0, 0]
click at [456, 69] on h1 "Weather Codes" at bounding box center [468, 72] width 566 height 17
click at [284, 293] on span "weatherCodeFullDay" at bounding box center [284, 296] width 60 height 7
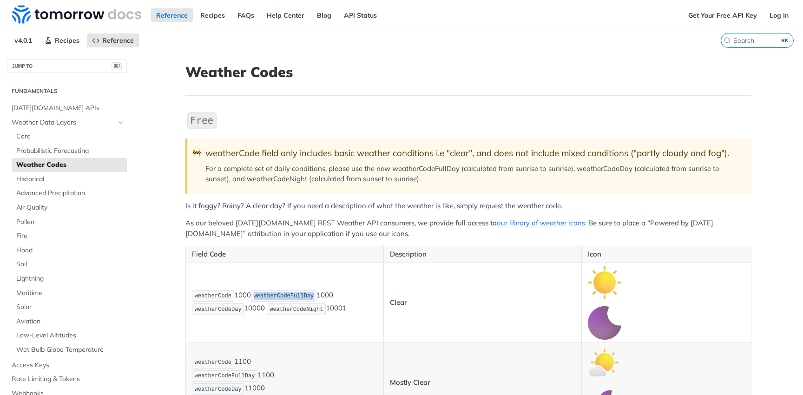
copy span "weatherCodeFullDay"
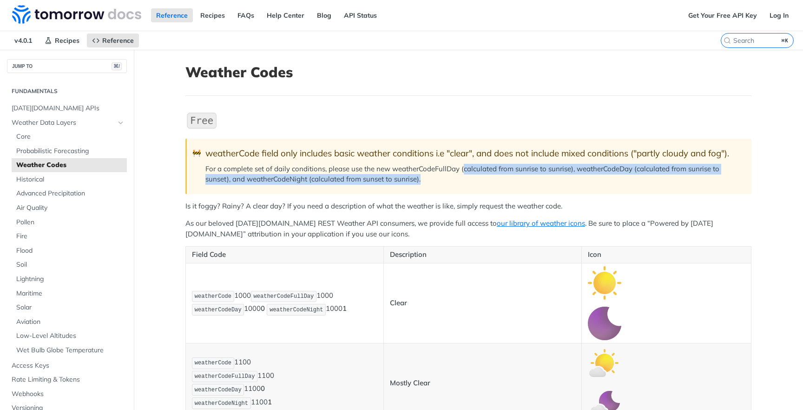
drag, startPoint x: 486, startPoint y: 182, endPoint x: 464, endPoint y: 168, distance: 27.0
click at [464, 168] on p "For a complete set of daily conditions, please use the new weatherCodeFullDay (…" at bounding box center [473, 174] width 537 height 21
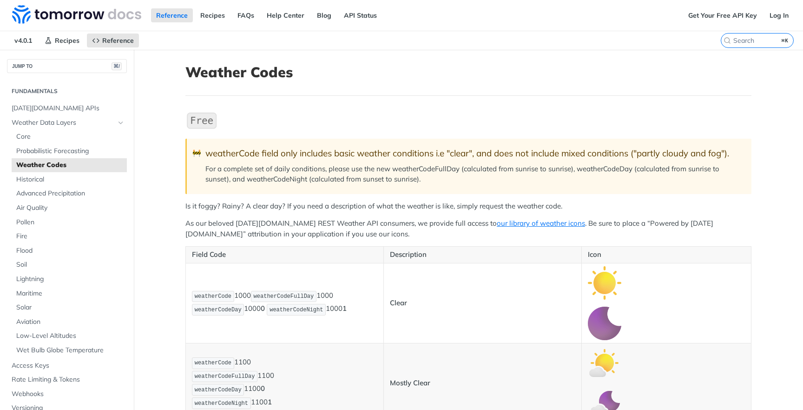
click at [464, 155] on div "weatherCode field only includes basic weather conditions i.e "clear", and does …" at bounding box center [473, 153] width 537 height 11
click at [543, 166] on p "For a complete set of daily conditions, please use the new weatherCodeFullDay (…" at bounding box center [473, 174] width 537 height 21
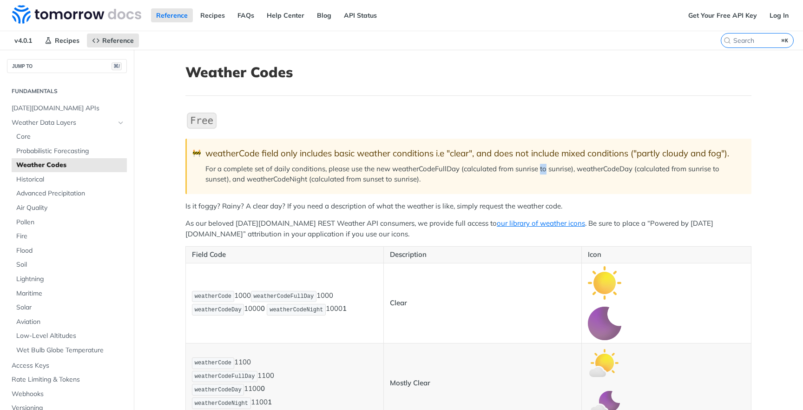
click at [543, 166] on p "For a complete set of daily conditions, please use the new weatherCodeFullDay (…" at bounding box center [473, 174] width 537 height 21
click at [560, 148] on div "weatherCode field only includes basic weather conditions i.e "clear", and does …" at bounding box center [473, 153] width 537 height 11
click at [543, 148] on div "weatherCode field only includes basic weather conditions i.e "clear", and does …" at bounding box center [473, 153] width 537 height 11
click at [500, 166] on p "For a complete set of daily conditions, please use the new weatherCodeFullDay (…" at bounding box center [473, 174] width 537 height 21
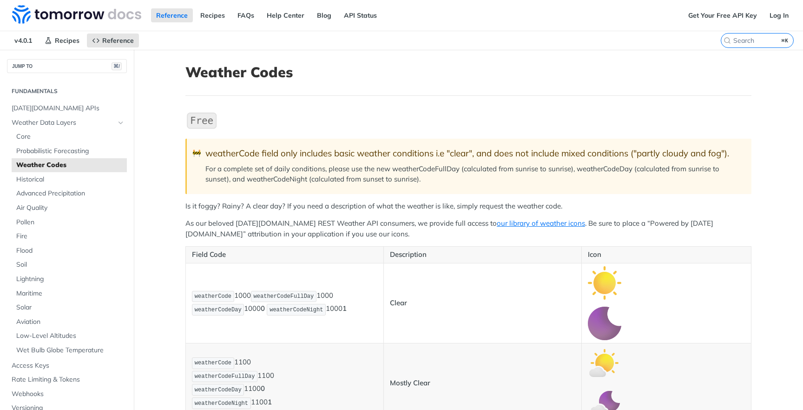
click at [429, 172] on p "For a complete set of daily conditions, please use the new weatherCodeFullDay (…" at bounding box center [473, 174] width 537 height 21
click at [450, 166] on p "For a complete set of daily conditions, please use the new weatherCodeFullDay (…" at bounding box center [473, 174] width 537 height 21
click at [495, 165] on p "For a complete set of daily conditions, please use the new weatherCodeFullDay (…" at bounding box center [473, 174] width 537 height 21
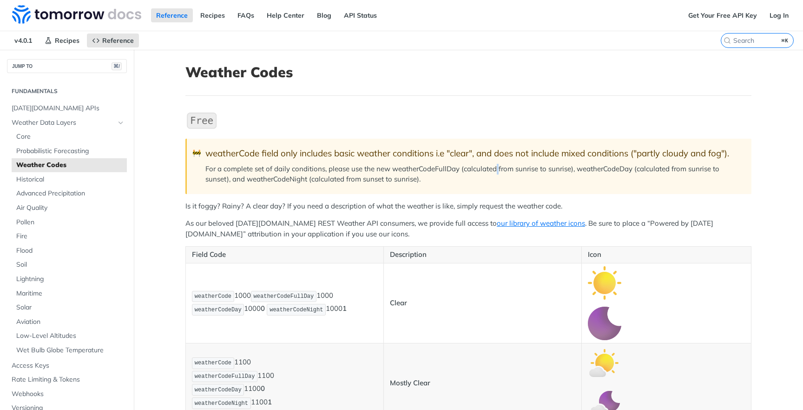
click at [545, 169] on p "For a complete set of daily conditions, please use the new weatherCodeFullDay (…" at bounding box center [473, 174] width 537 height 21
click at [559, 169] on p "For a complete set of daily conditions, please use the new weatherCodeFullDay (…" at bounding box center [473, 174] width 537 height 21
click at [597, 170] on p "For a complete set of daily conditions, please use the new weatherCodeFullDay (…" at bounding box center [473, 174] width 537 height 21
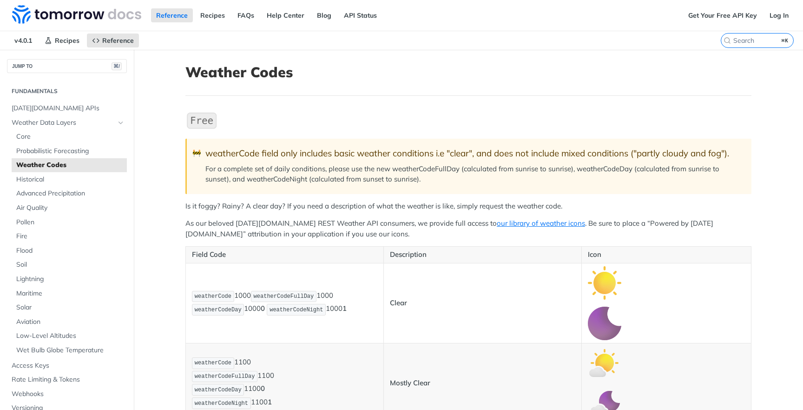
click at [597, 170] on p "For a complete set of daily conditions, please use the new weatherCodeFullDay (…" at bounding box center [473, 174] width 537 height 21
click at [545, 181] on p "For a complete set of daily conditions, please use the new weatherCodeFullDay (…" at bounding box center [473, 174] width 537 height 21
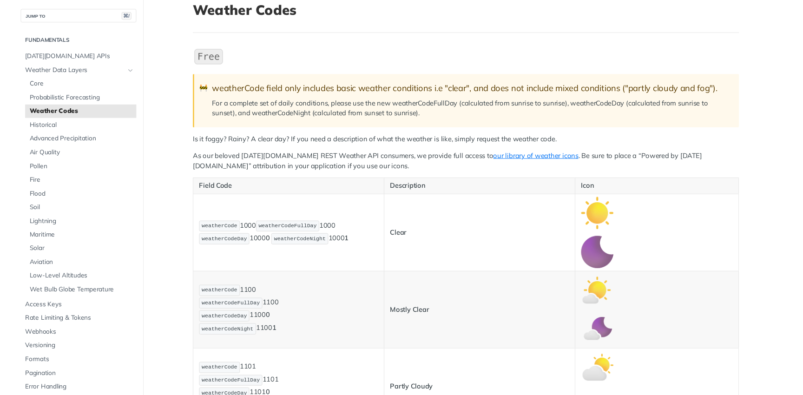
scroll to position [94, 0]
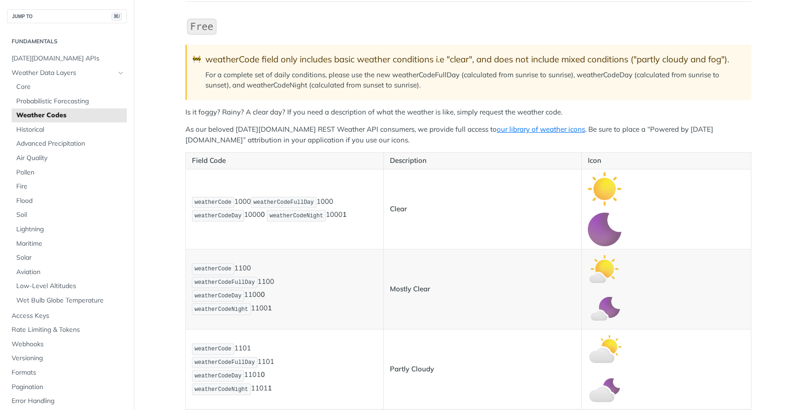
click at [464, 258] on td "Mostly Clear" at bounding box center [483, 289] width 198 height 80
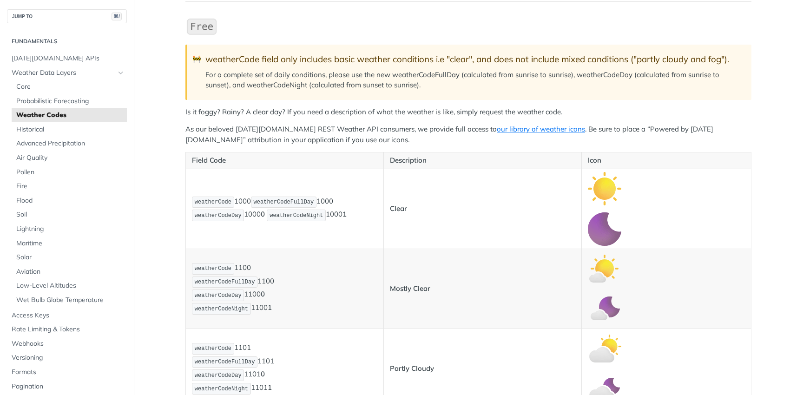
scroll to position [1066, 0]
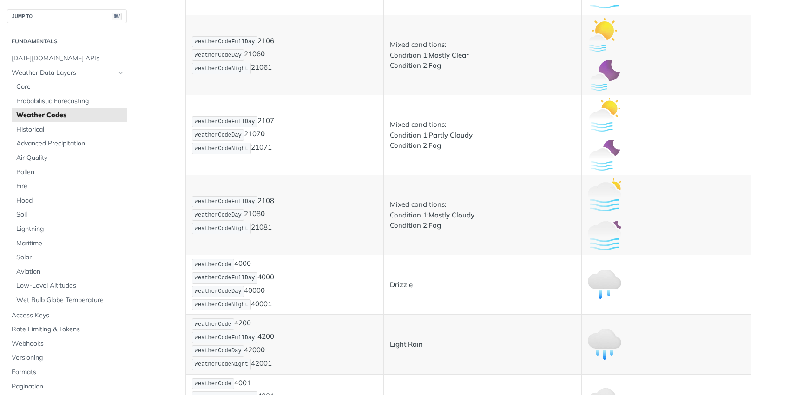
click at [479, 336] on td "Light Rain" at bounding box center [483, 345] width 198 height 60
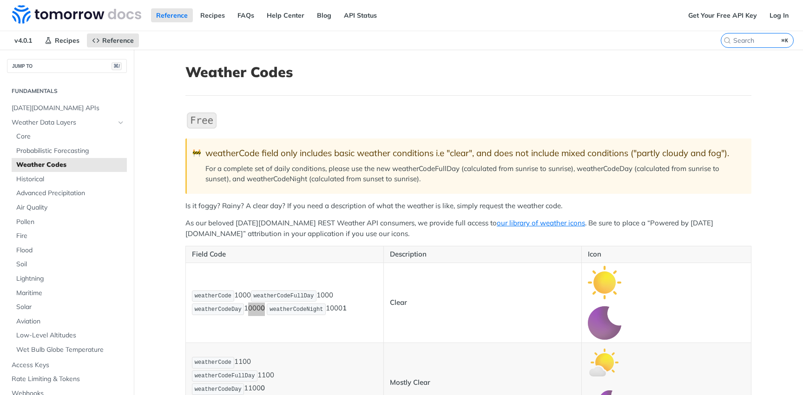
scroll to position [0, 0]
click at [451, 183] on p "For a complete set of daily conditions, please use the new weatherCodeFullDay (…" at bounding box center [473, 174] width 537 height 21
drag, startPoint x: 451, startPoint y: 183, endPoint x: 463, endPoint y: 172, distance: 15.1
click at [462, 172] on p "For a complete set of daily conditions, please use the new weatherCodeFullDay (…" at bounding box center [473, 174] width 537 height 21
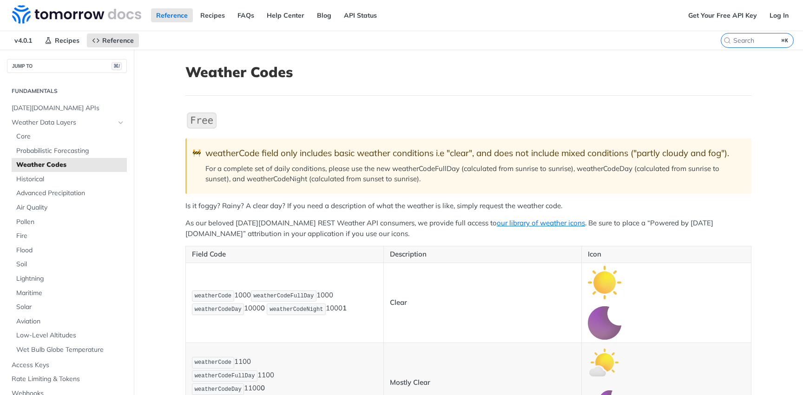
click at [463, 172] on p "For a complete set of daily conditions, please use the new weatherCodeFullDay (…" at bounding box center [473, 174] width 537 height 21
click at [587, 181] on p "For a complete set of daily conditions, please use the new weatherCodeFullDay (…" at bounding box center [473, 174] width 537 height 21
